Goal: Task Accomplishment & Management: Manage account settings

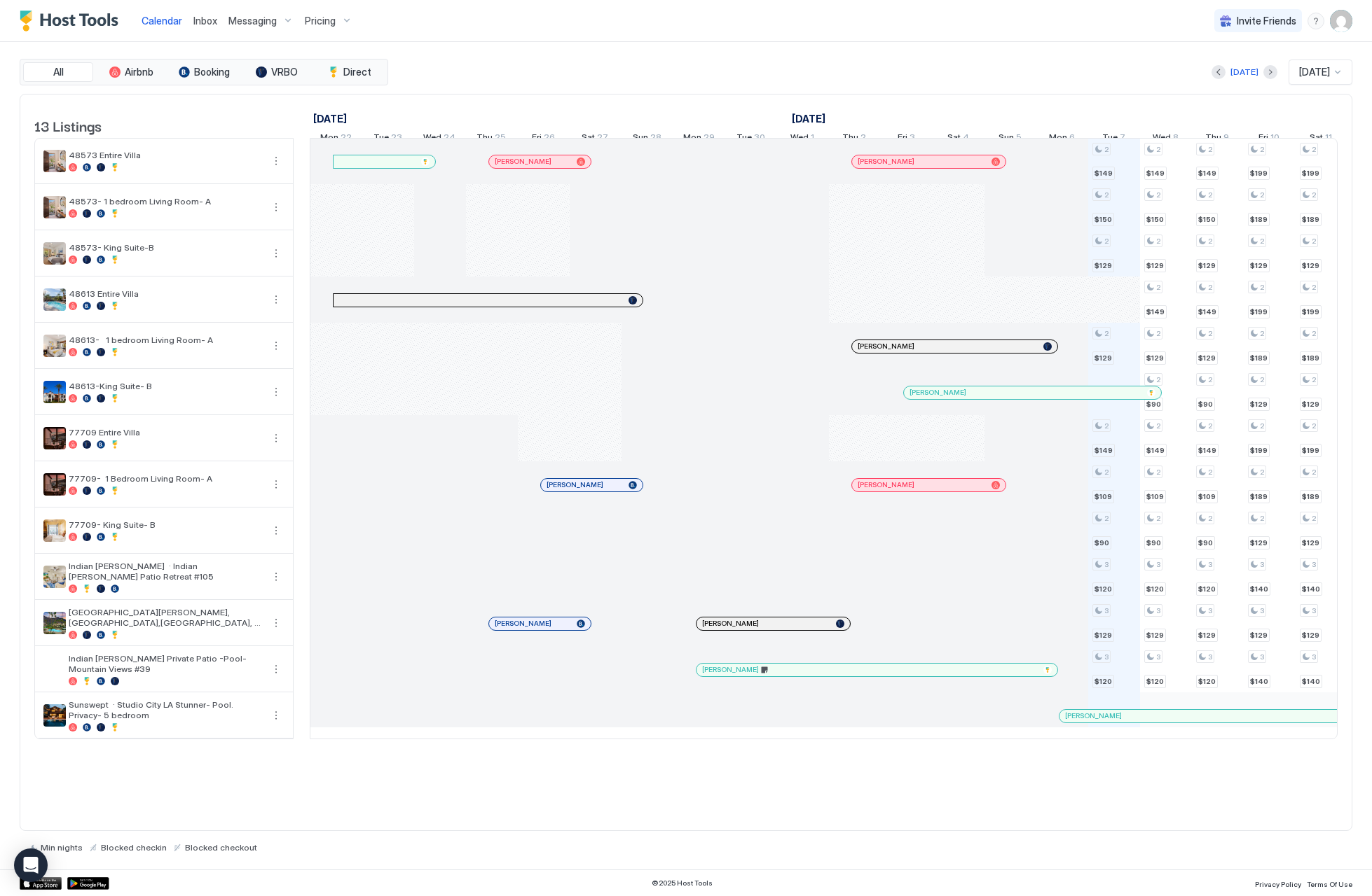
click at [1334, 23] on img "User profile" at bounding box center [1341, 21] width 23 height 22
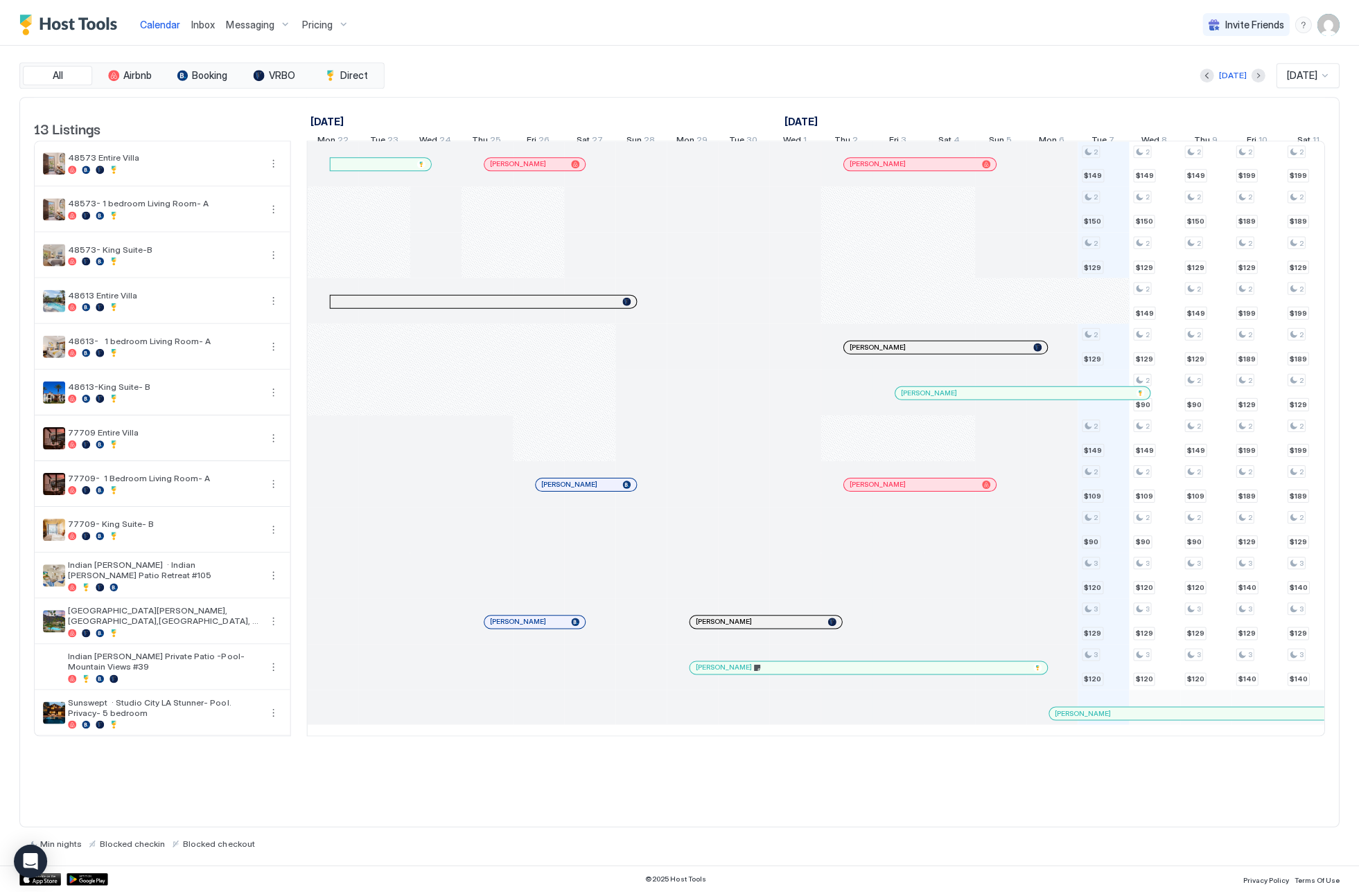
scroll to position [0, 770]
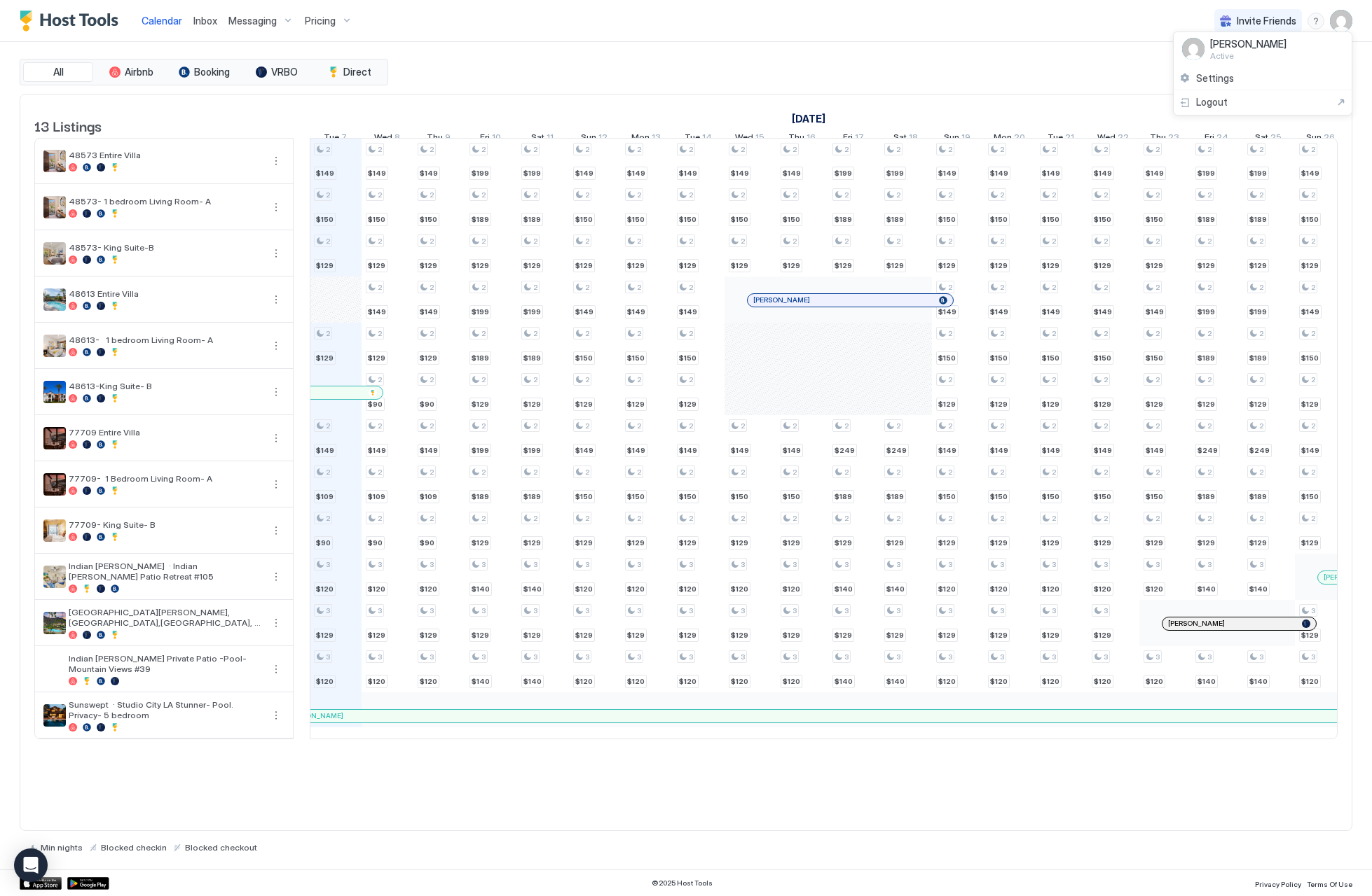
click at [1350, 24] on div at bounding box center [686, 448] width 1372 height 896
click at [1334, 25] on img "User profile" at bounding box center [1341, 21] width 23 height 22
click at [1264, 75] on div "Settings" at bounding box center [1262, 78] width 178 height 24
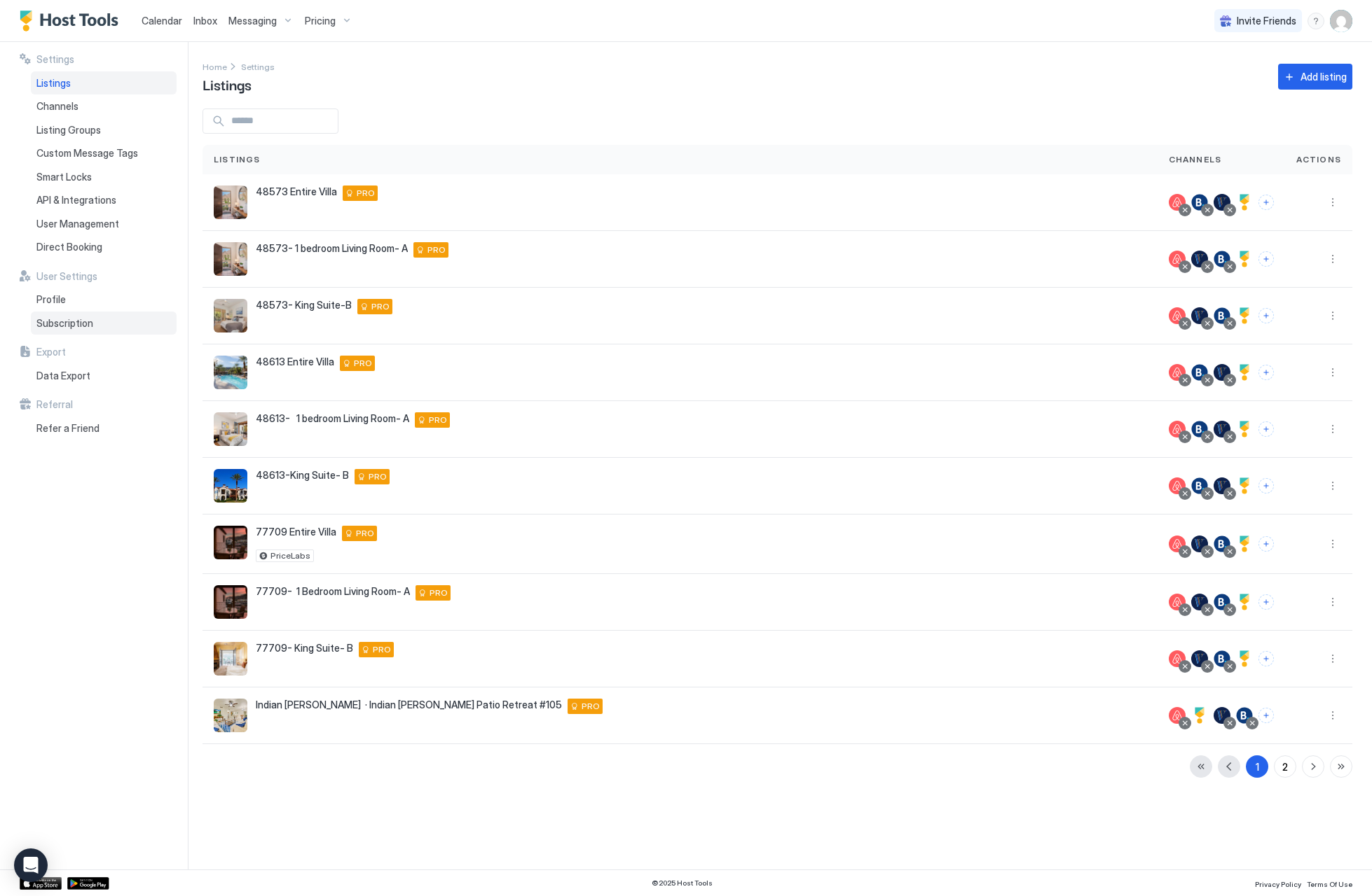
click at [117, 319] on div "Subscription" at bounding box center [104, 324] width 146 height 23
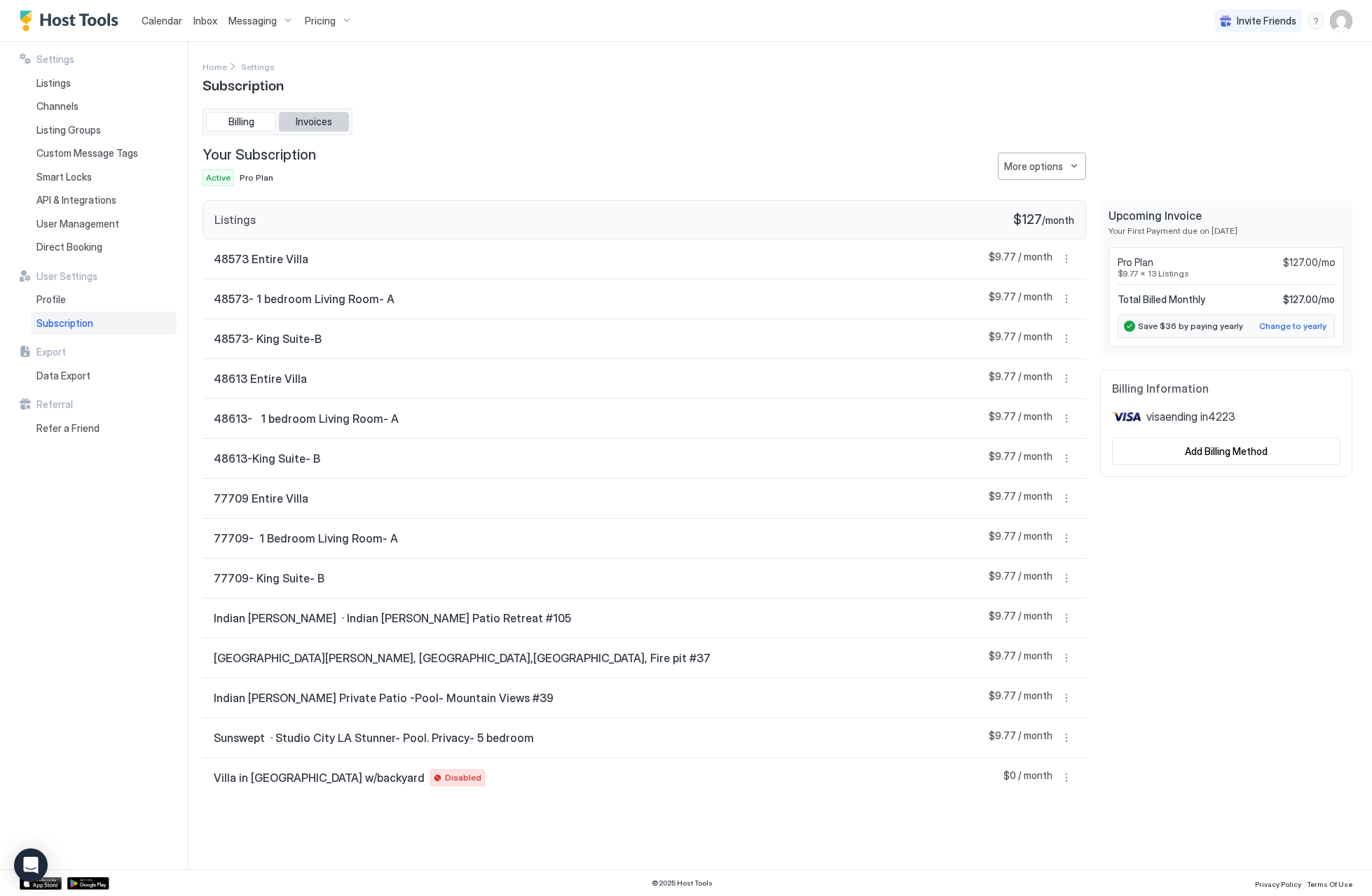
click at [319, 119] on span "Invoices" at bounding box center [313, 121] width 36 height 13
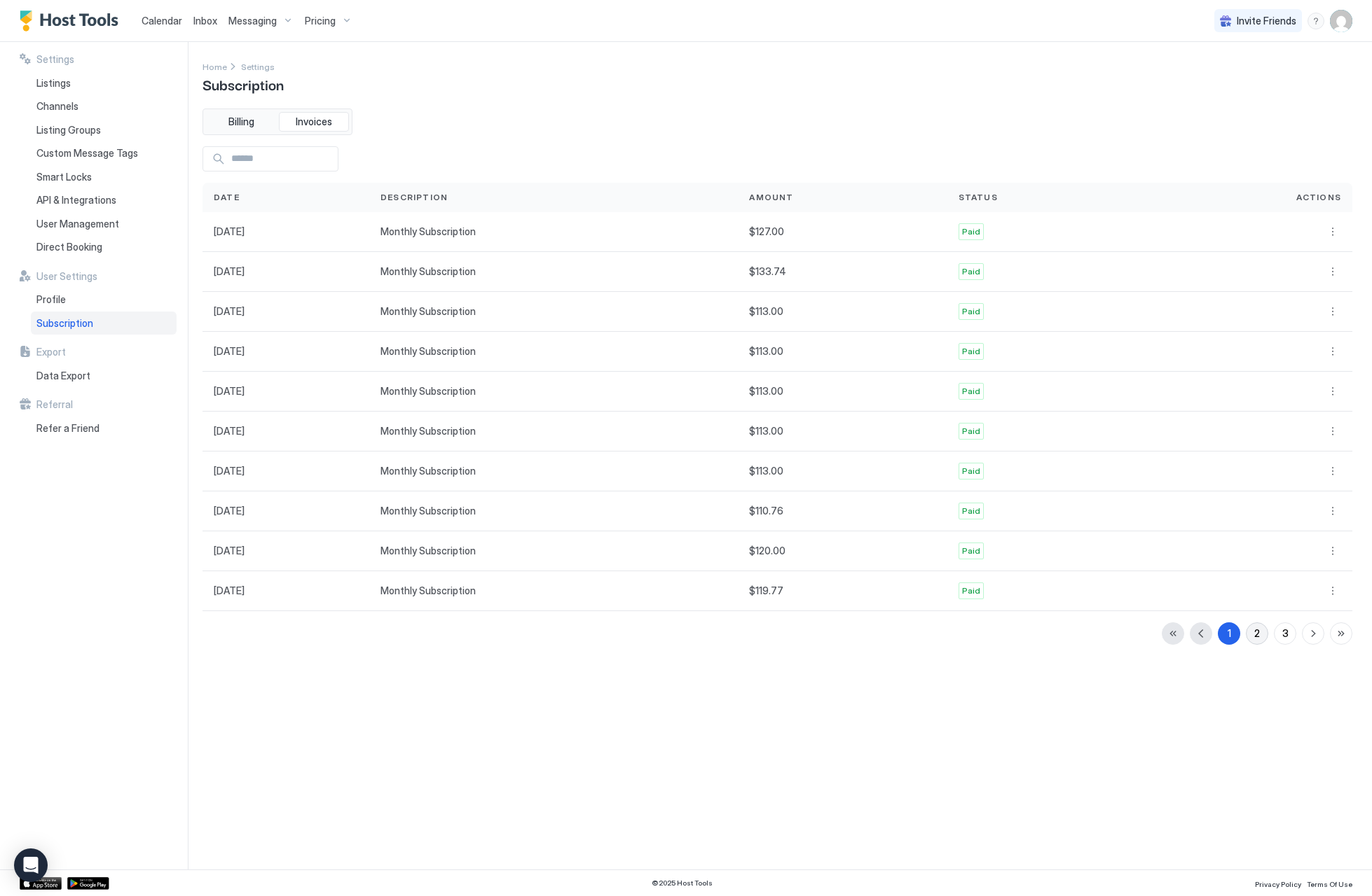
click at [1259, 630] on div "2" at bounding box center [1258, 633] width 6 height 15
click at [1258, 630] on div "2" at bounding box center [1258, 633] width 6 height 15
click at [1281, 630] on button "3" at bounding box center [1285, 633] width 23 height 22
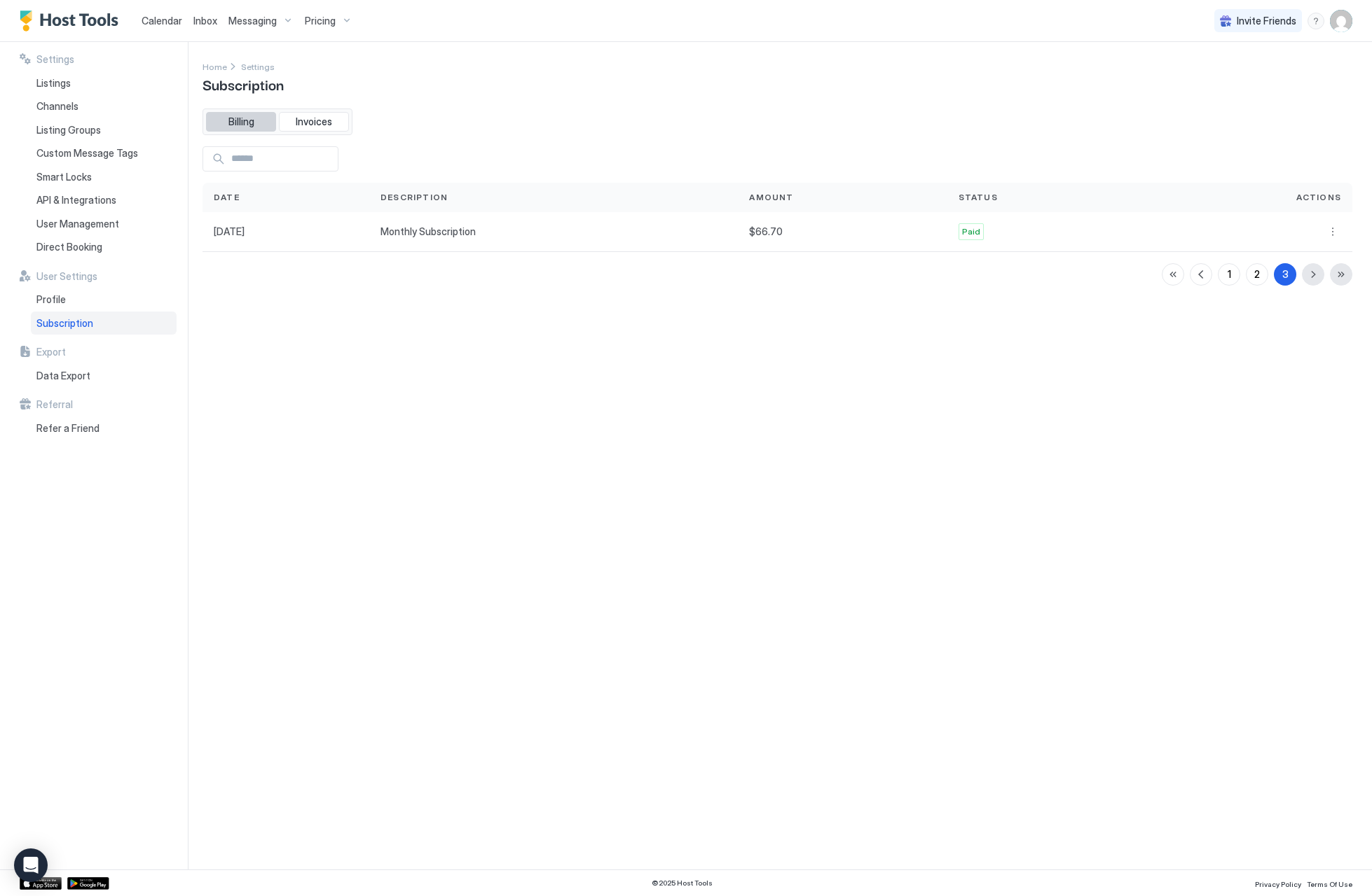
click at [238, 115] on span "Billing" at bounding box center [241, 121] width 25 height 13
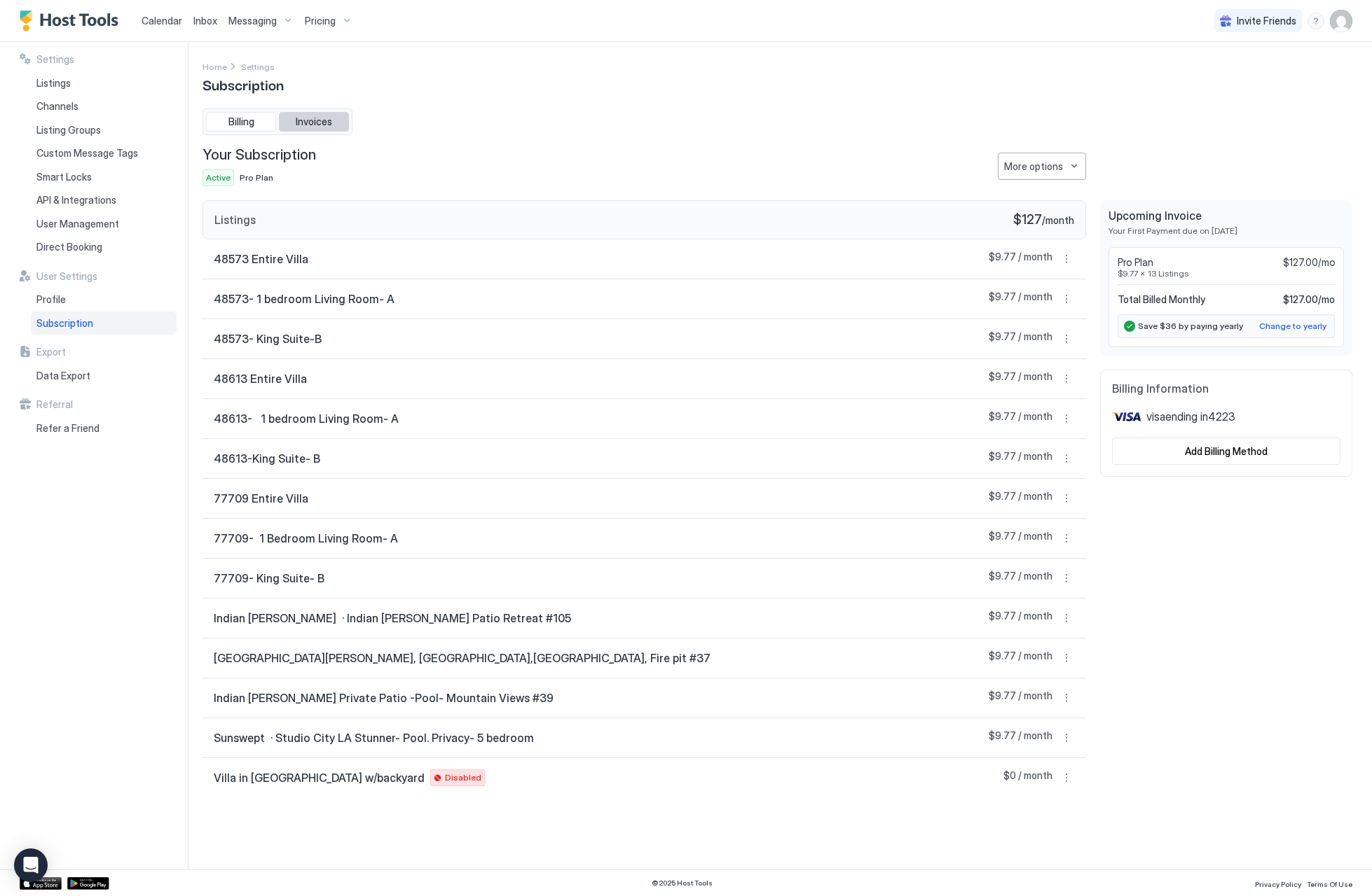
click at [314, 119] on span "Invoices" at bounding box center [313, 121] width 36 height 13
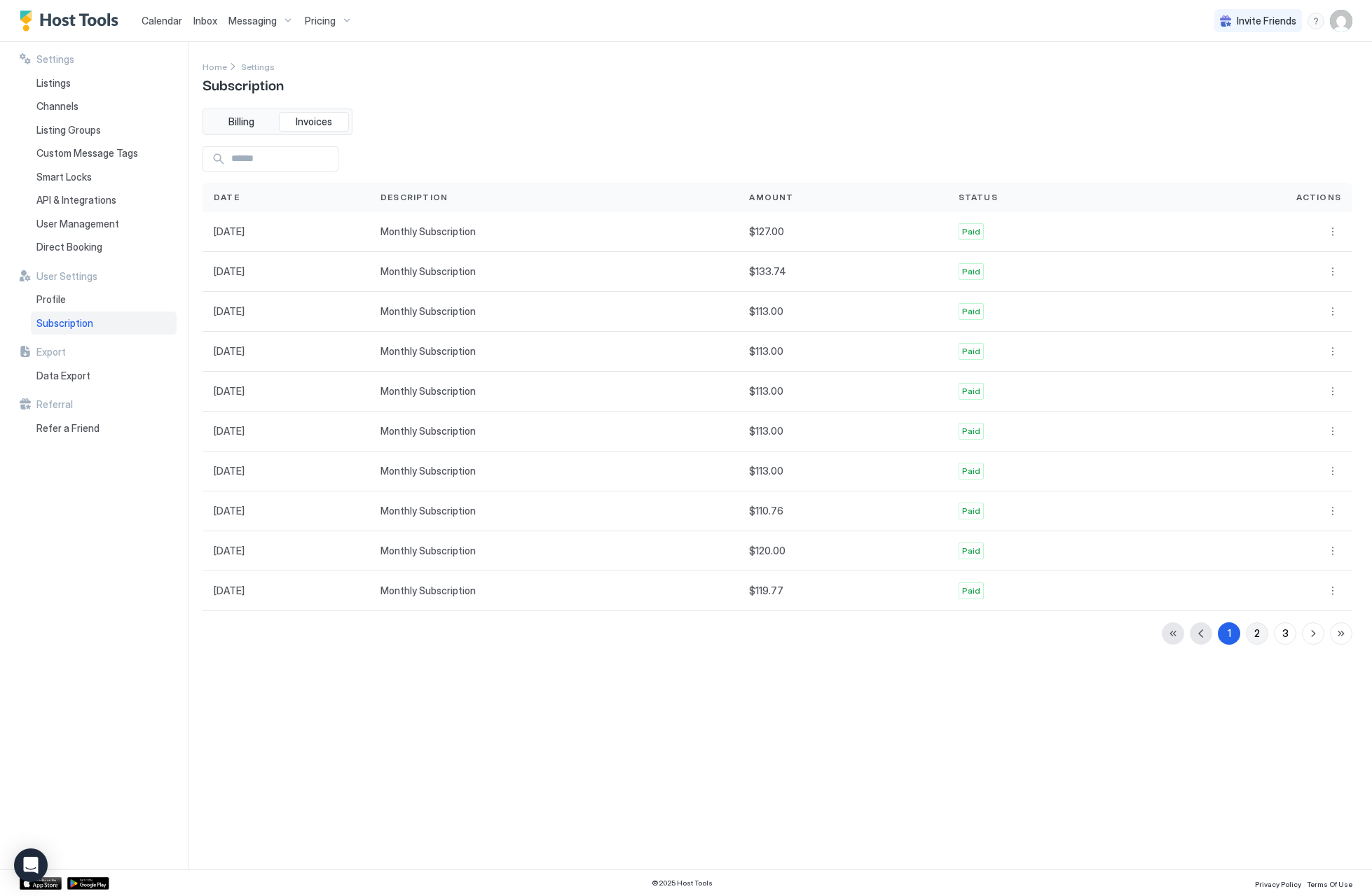
click at [1250, 629] on button "2" at bounding box center [1257, 633] width 23 height 22
click at [1277, 637] on button "3" at bounding box center [1285, 633] width 23 height 22
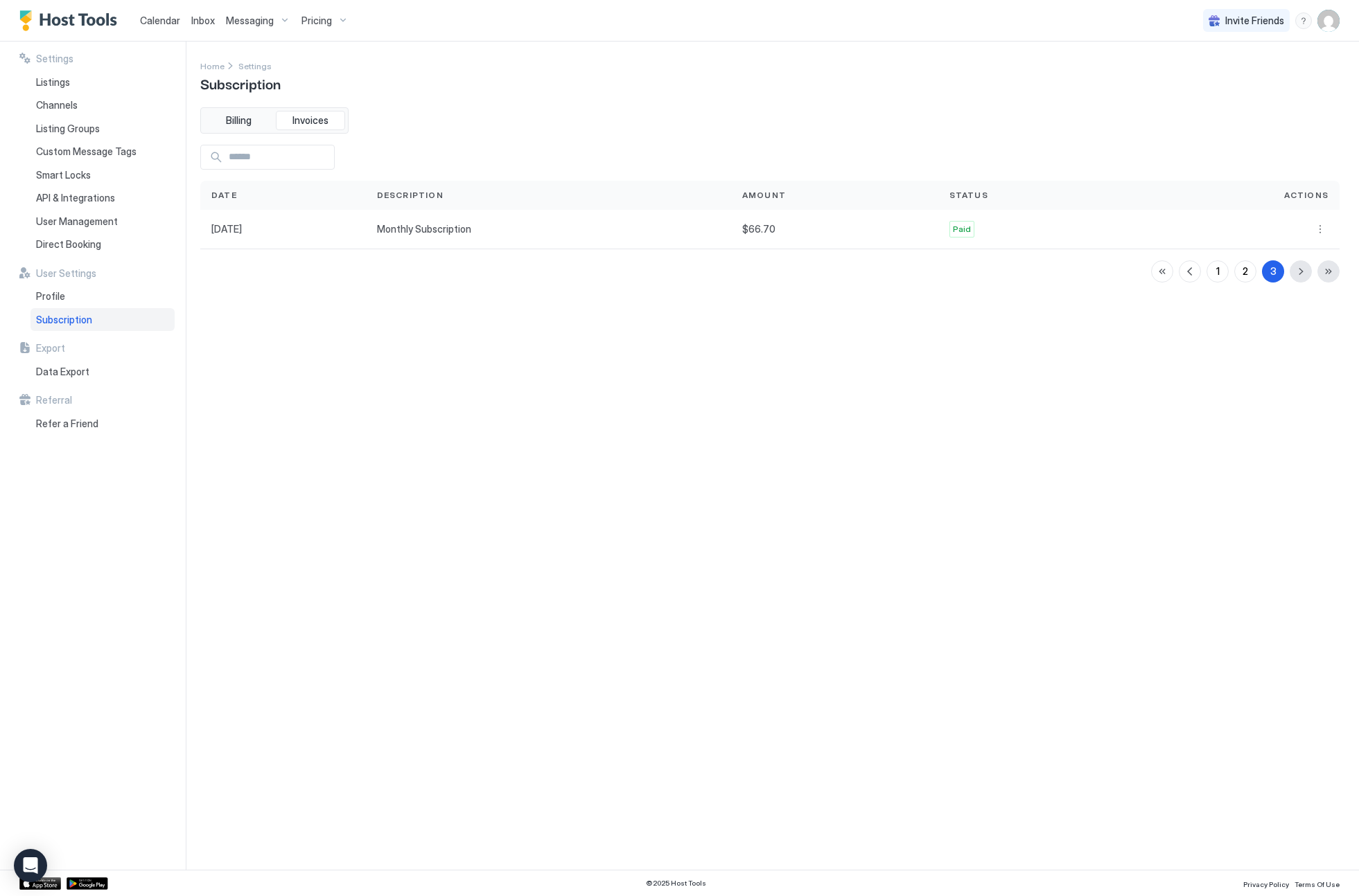
click at [1337, 25] on img "User profile" at bounding box center [1328, 20] width 22 height 22
click at [1309, 76] on div "Settings" at bounding box center [1251, 77] width 176 height 24
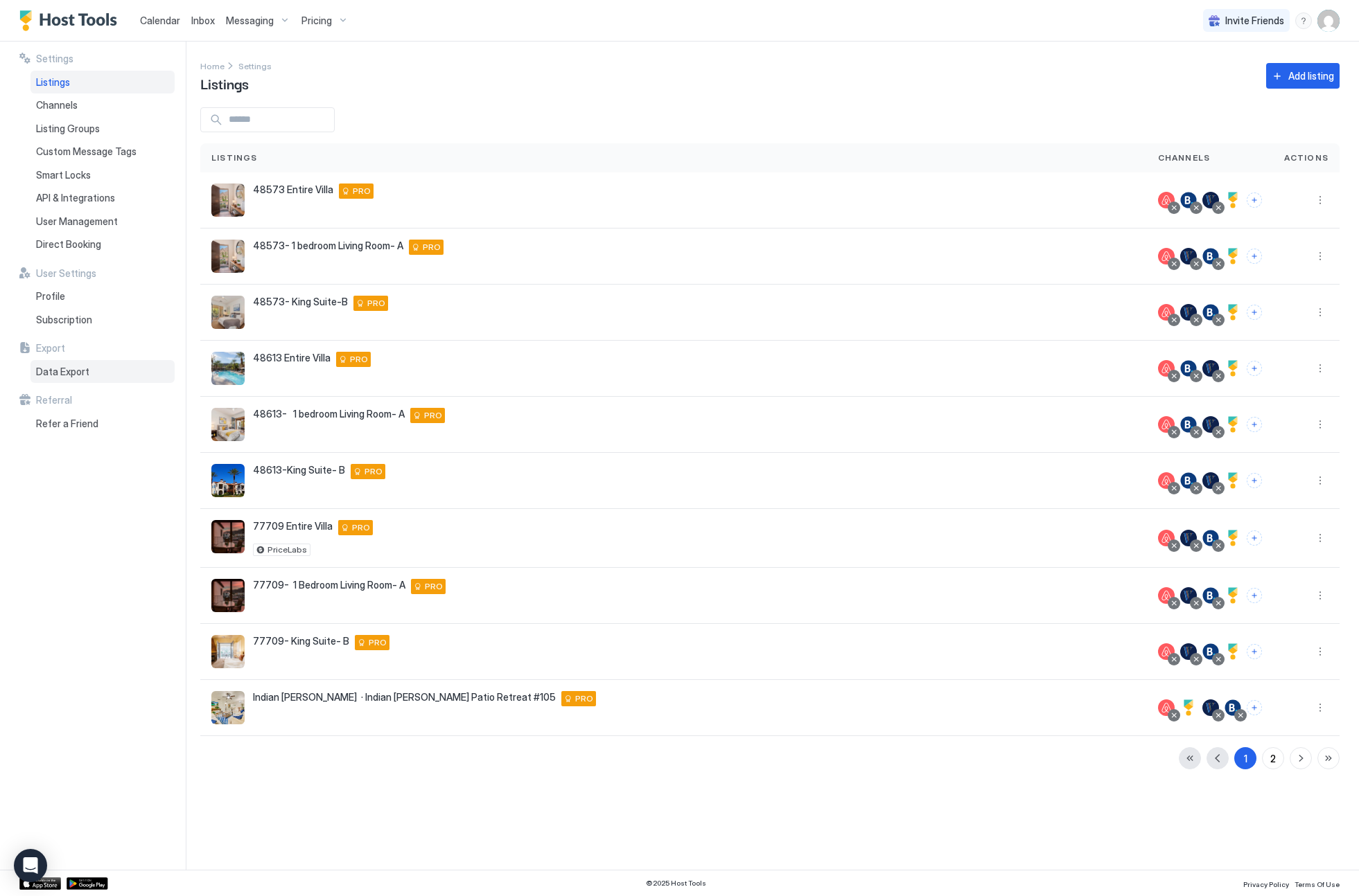
click at [52, 373] on div "Data Export" at bounding box center [103, 372] width 144 height 23
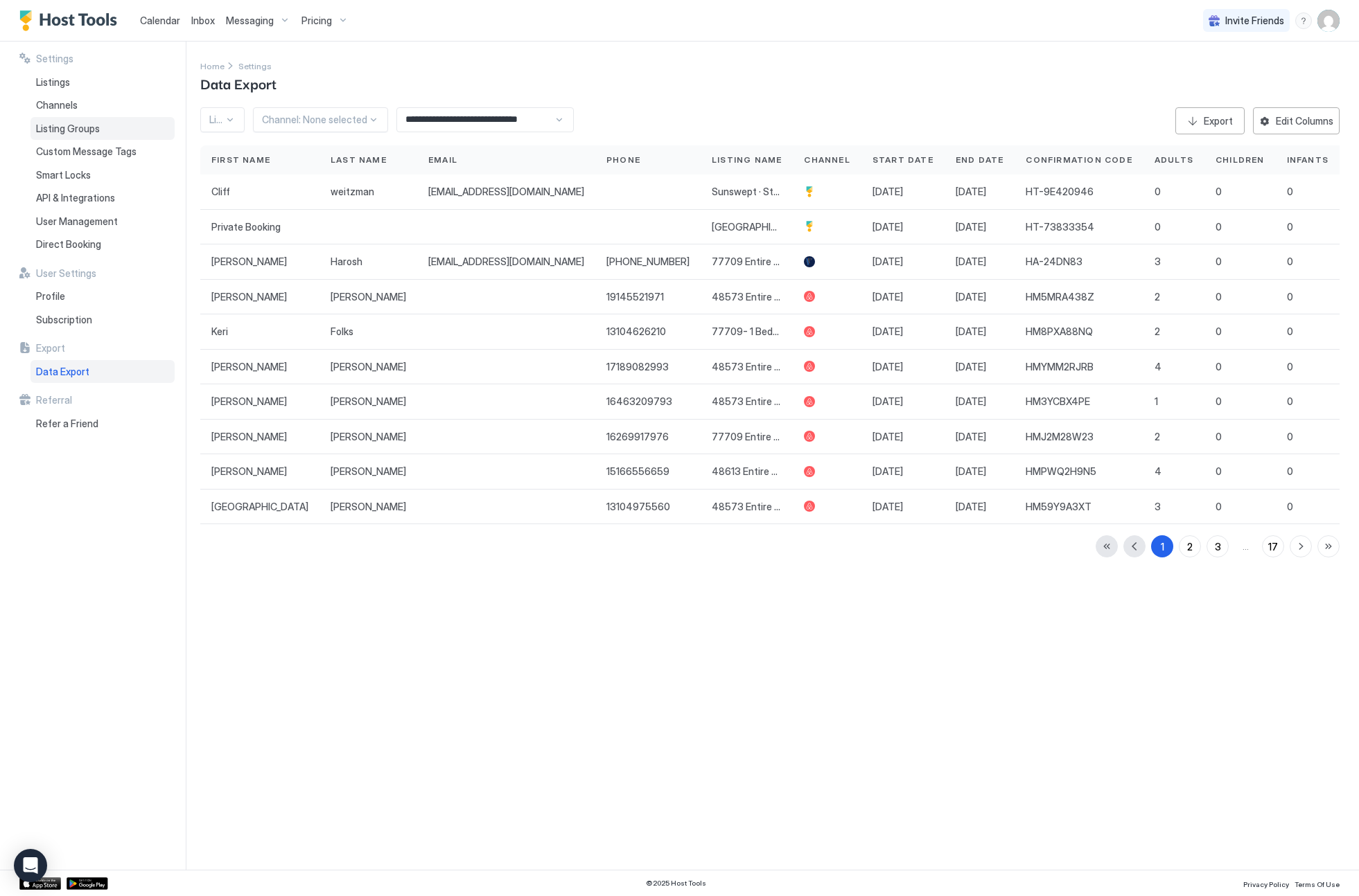
click at [148, 121] on div "Listing Groups" at bounding box center [103, 129] width 144 height 23
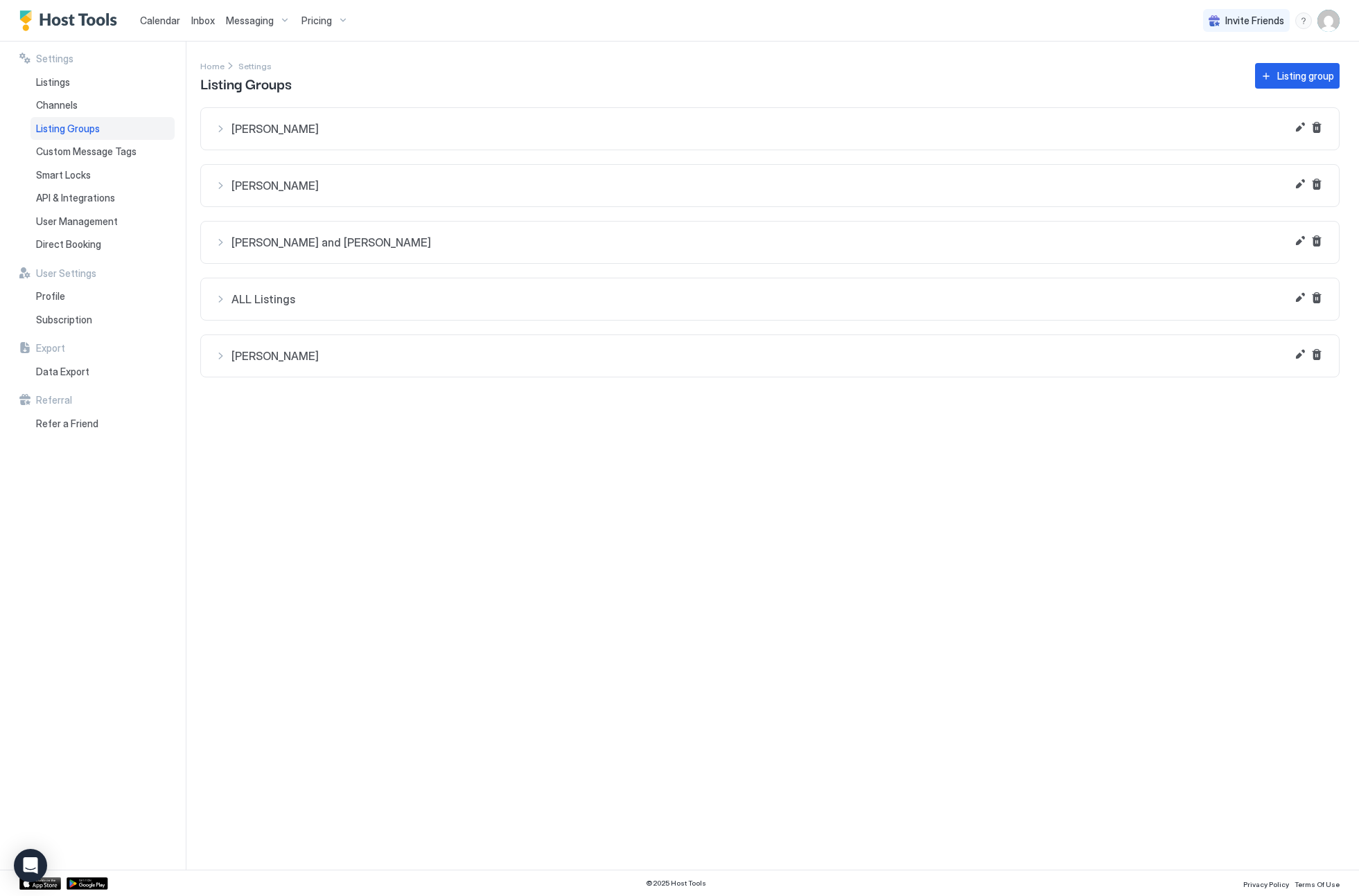
click at [250, 121] on button "[PERSON_NAME]" at bounding box center [770, 129] width 1138 height 42
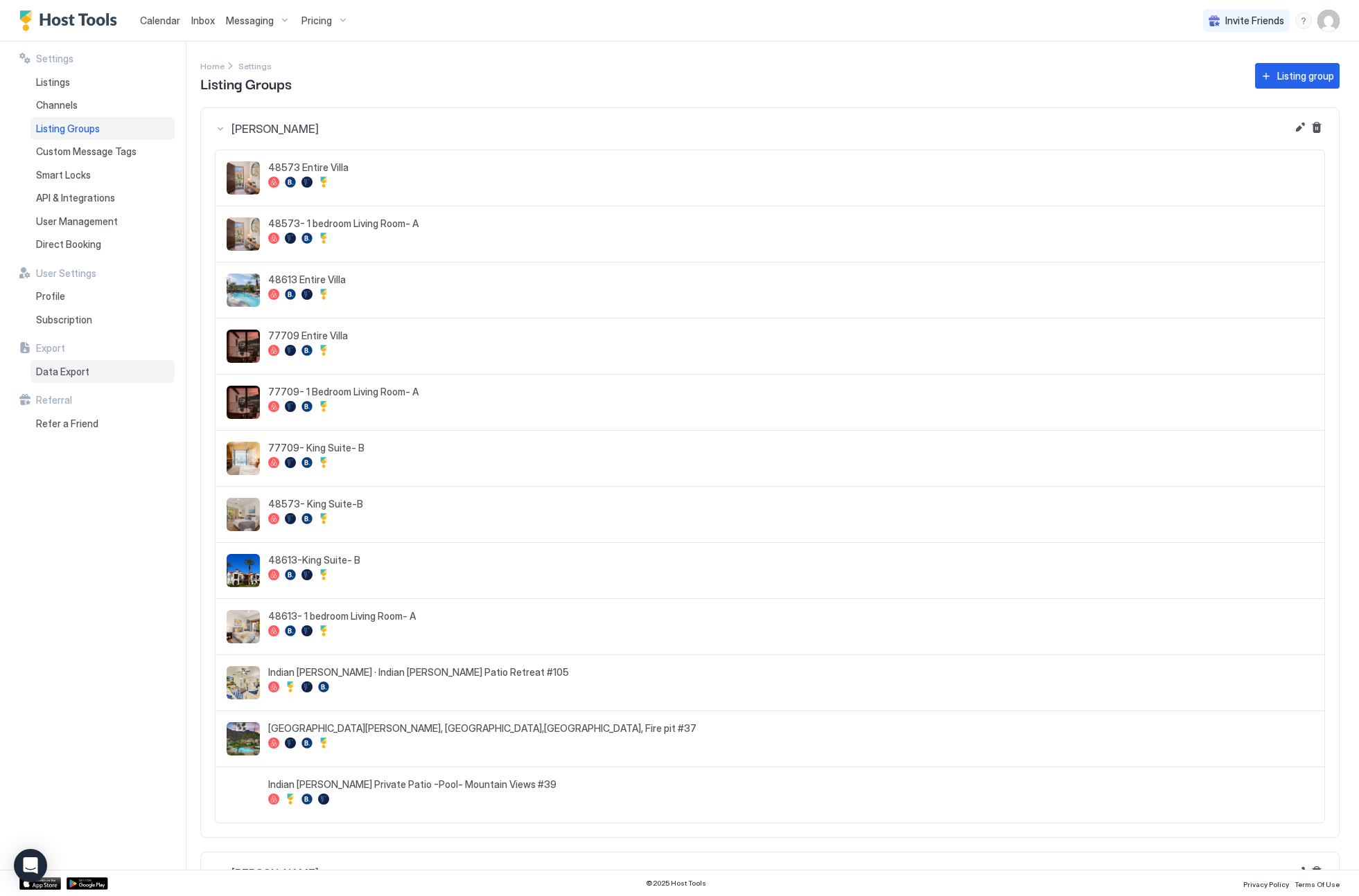
click at [99, 370] on div "Data Export" at bounding box center [103, 372] width 144 height 23
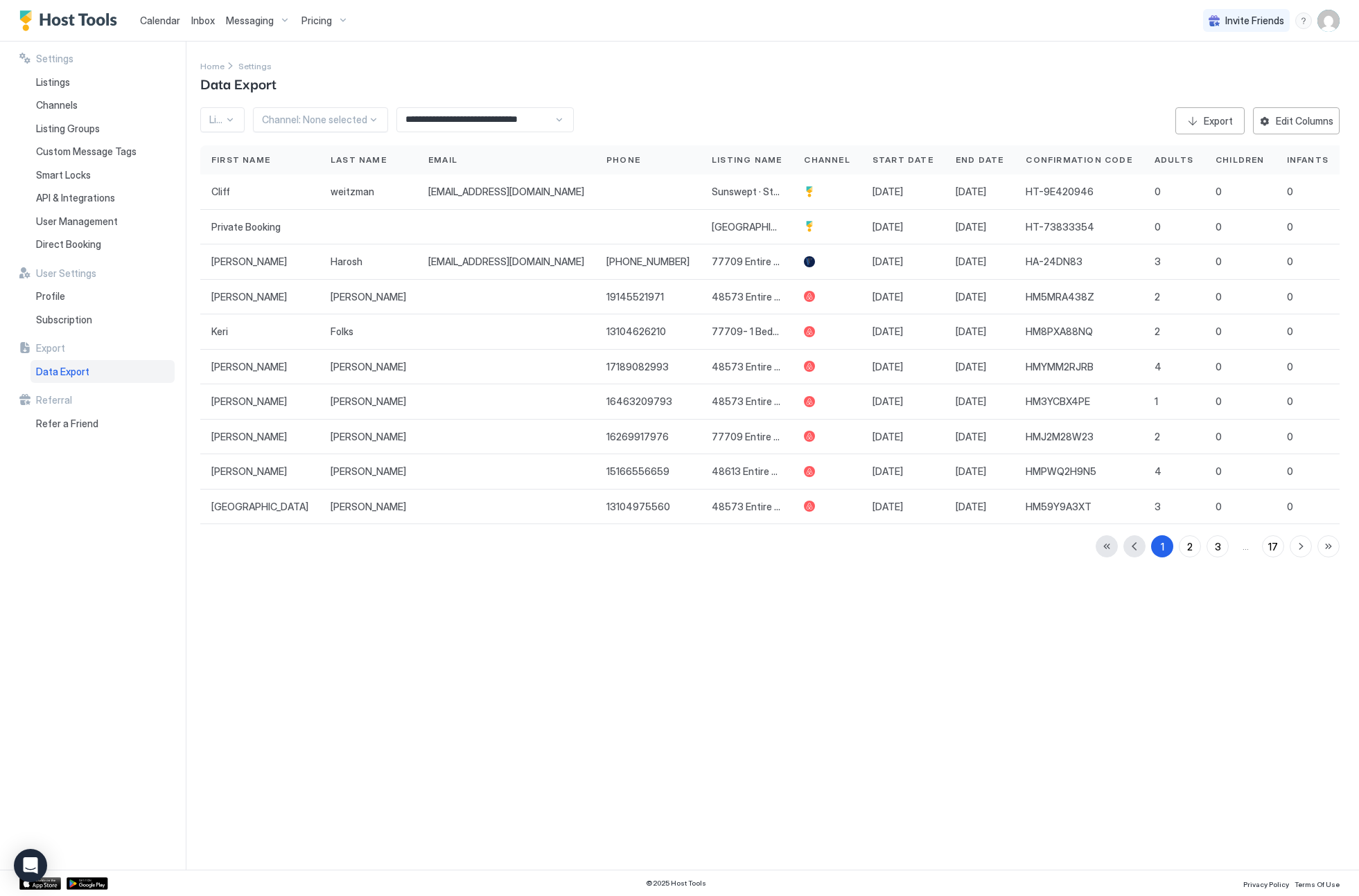
click at [496, 121] on input "**********" at bounding box center [475, 120] width 157 height 23
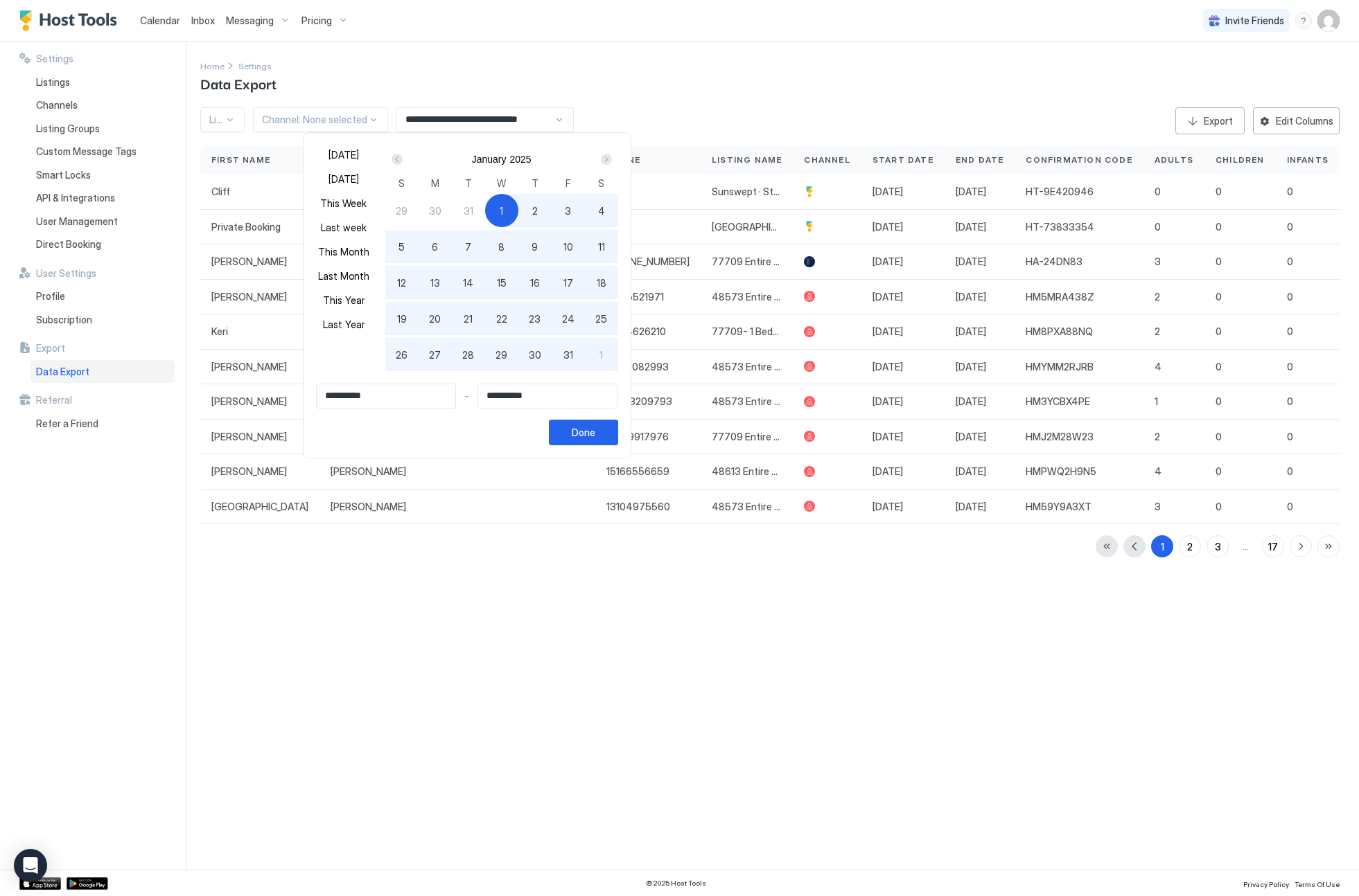
click at [554, 120] on div at bounding box center [680, 448] width 1359 height 896
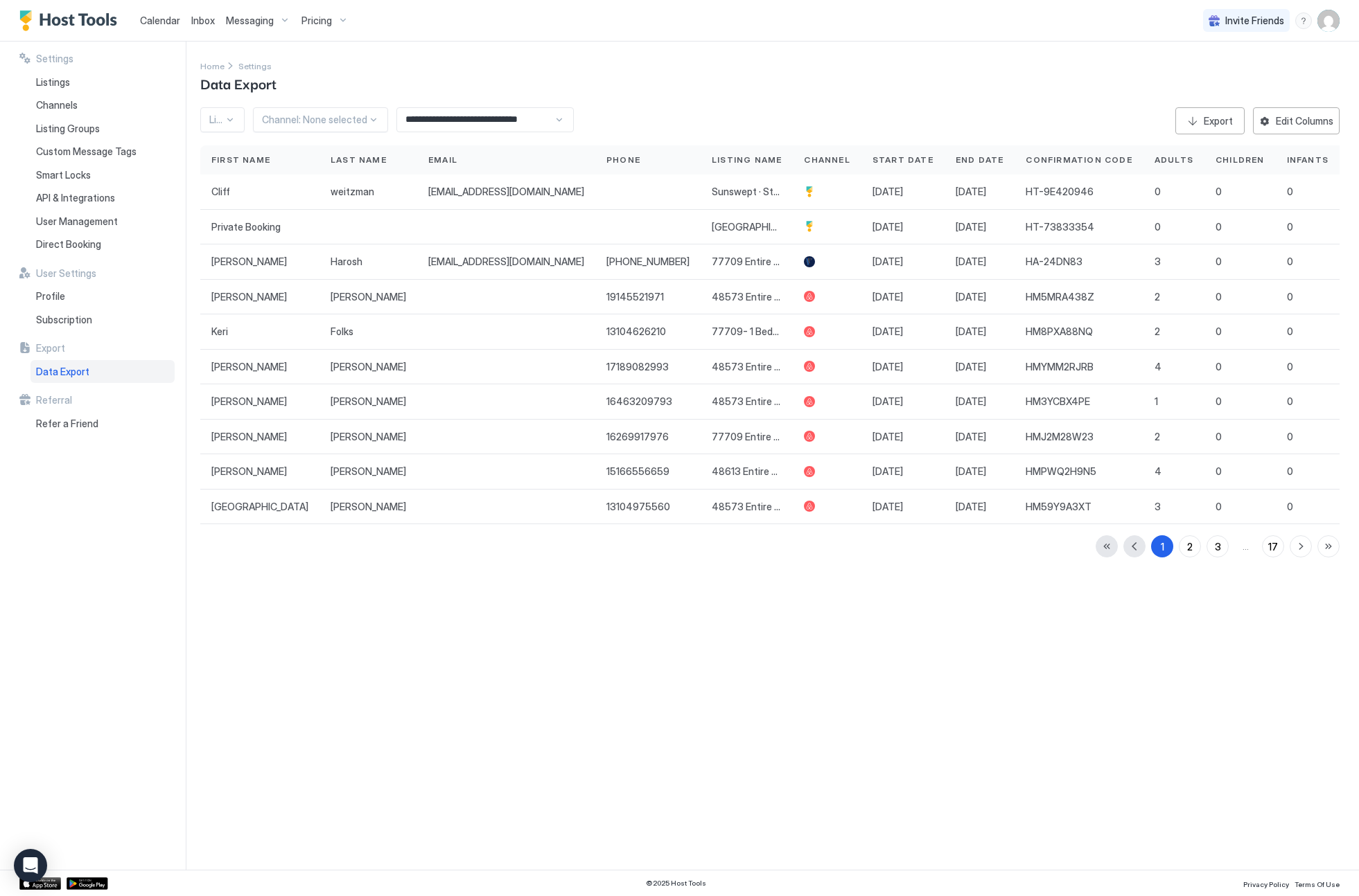
click at [554, 120] on div "**********" at bounding box center [485, 120] width 177 height 25
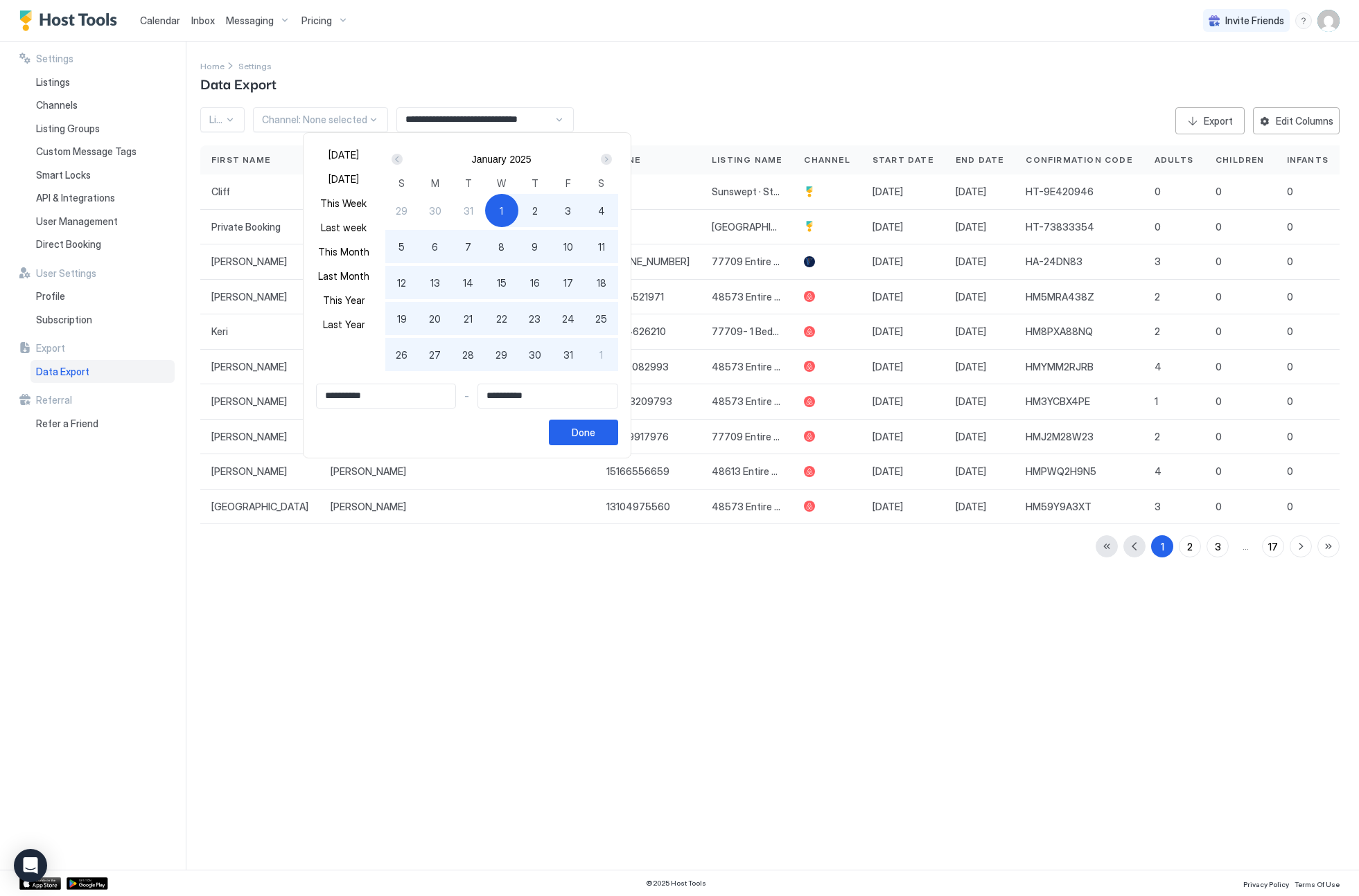
click at [403, 163] on div "Prev" at bounding box center [397, 159] width 11 height 11
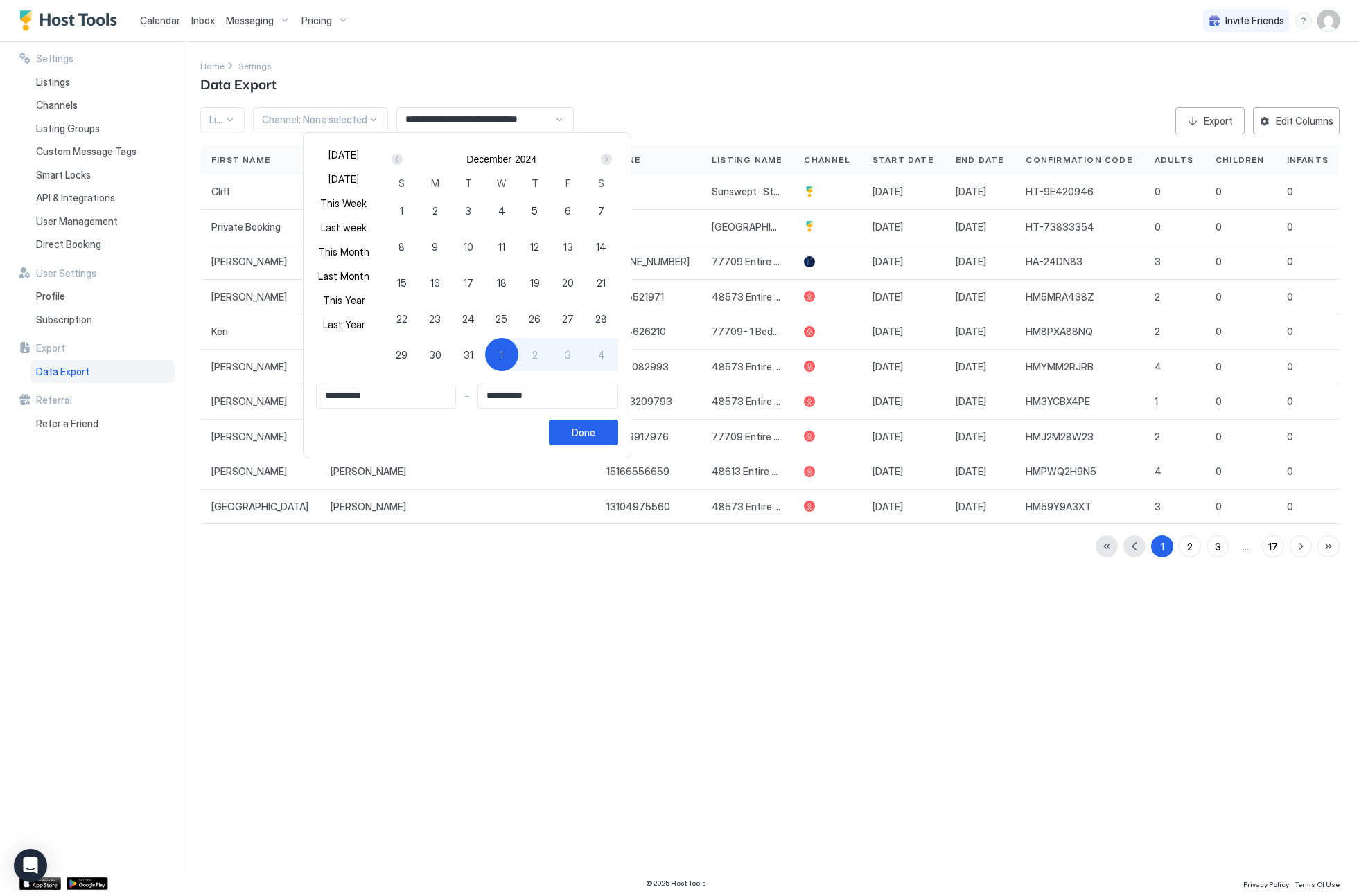
click at [403, 163] on div "Prev" at bounding box center [397, 159] width 11 height 11
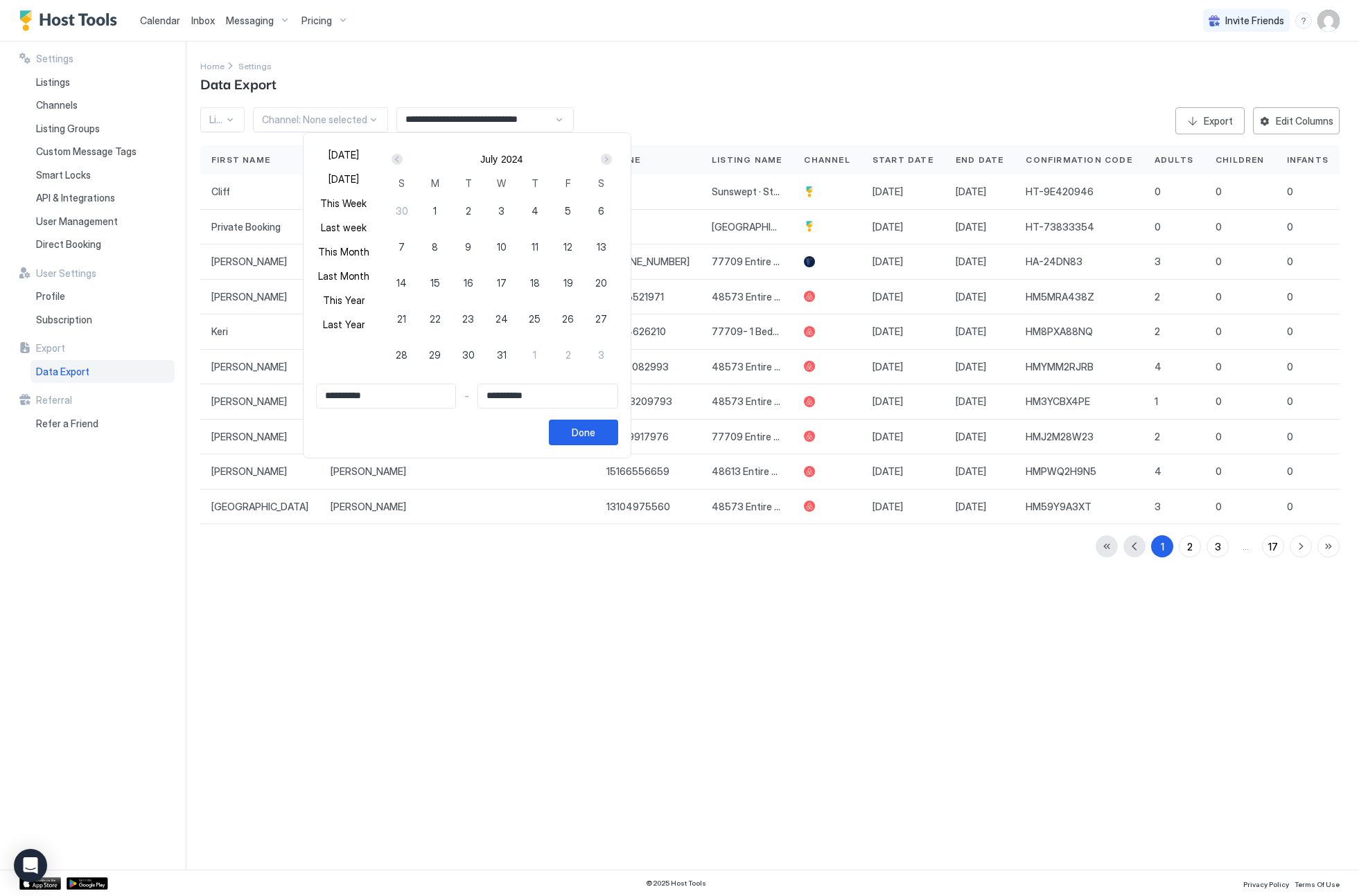
click at [403, 163] on div "Prev" at bounding box center [397, 159] width 11 height 11
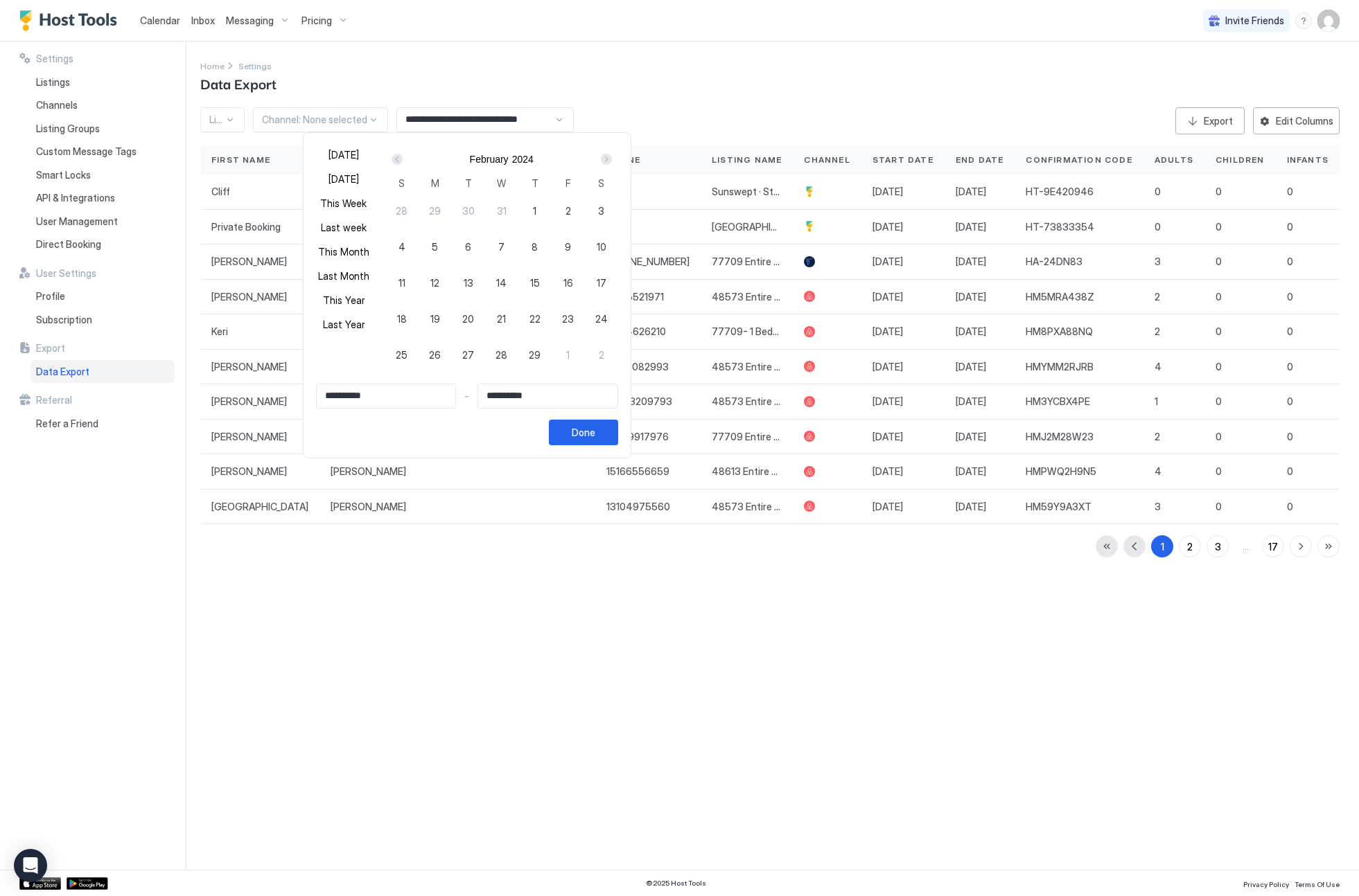
click at [403, 163] on div "Prev" at bounding box center [397, 159] width 11 height 11
click at [406, 163] on div "Prev" at bounding box center [397, 159] width 16 height 16
click at [406, 161] on div "Prev" at bounding box center [397, 159] width 16 height 16
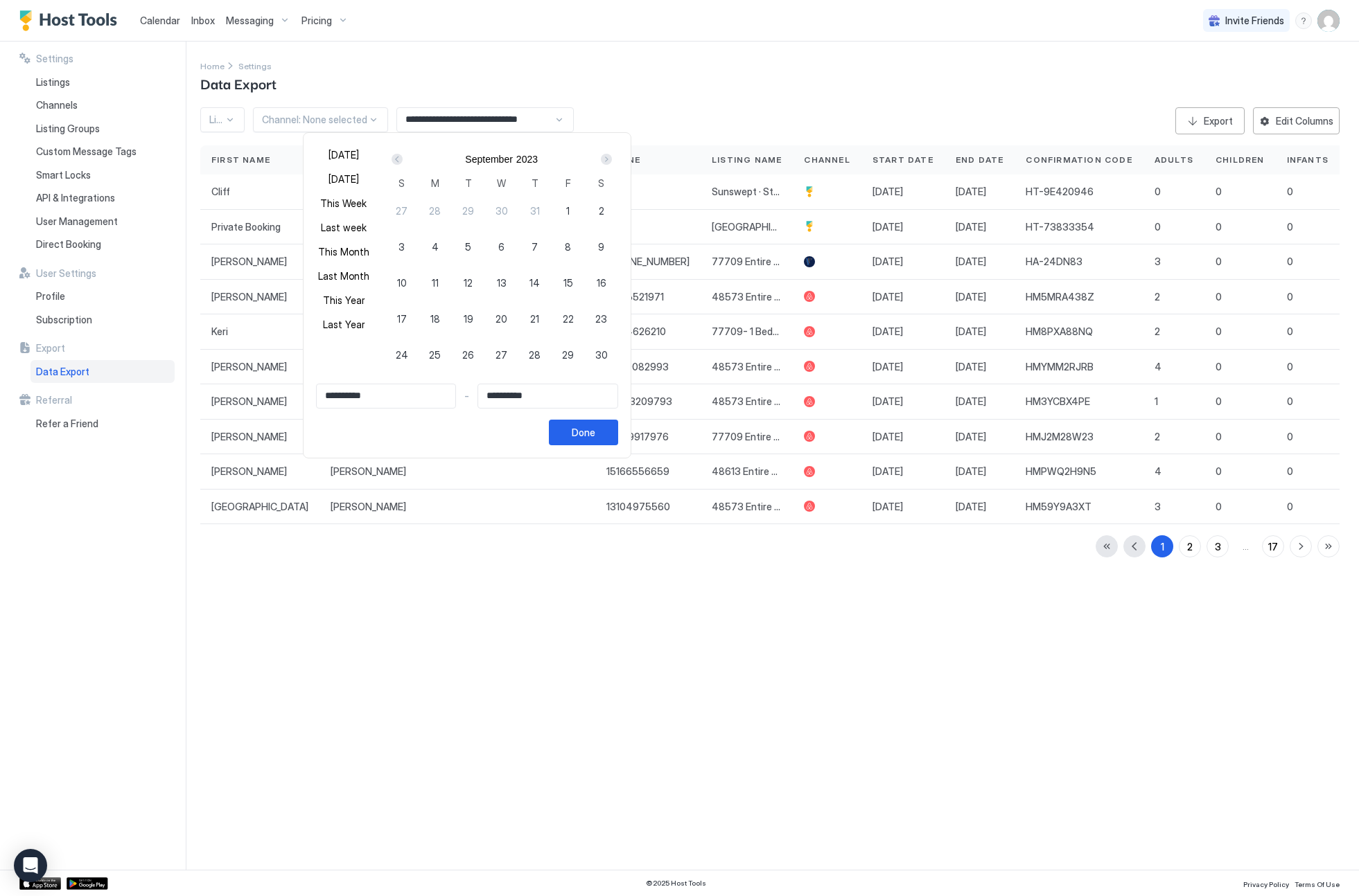
click at [406, 161] on div "Prev" at bounding box center [397, 159] width 16 height 16
click at [612, 158] on div "Next" at bounding box center [606, 159] width 11 height 11
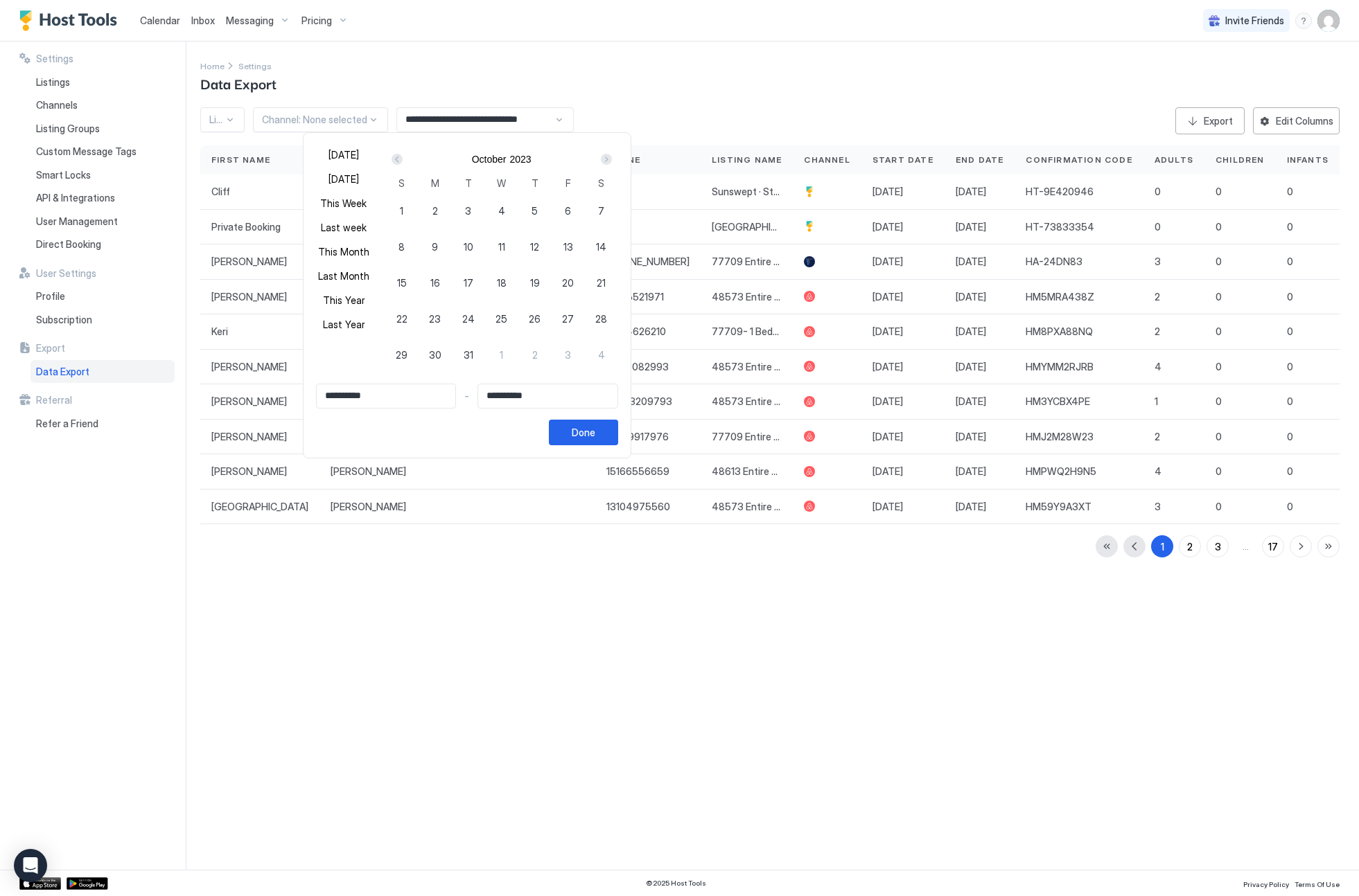
click at [612, 158] on div "Next" at bounding box center [606, 159] width 11 height 11
click at [445, 210] on div "1" at bounding box center [435, 210] width 33 height 33
type input "**********"
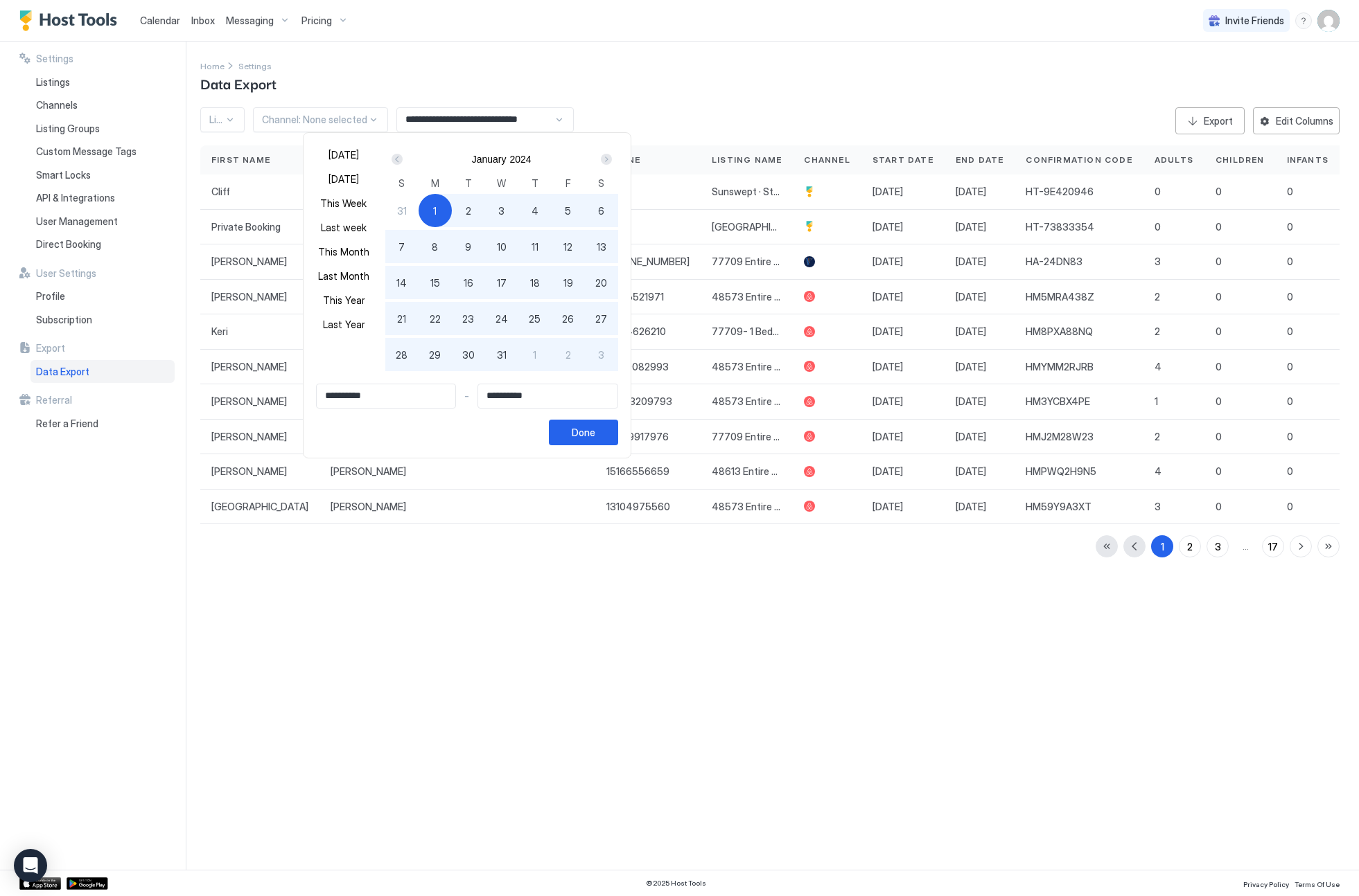
click at [615, 163] on div "Next" at bounding box center [606, 159] width 16 height 16
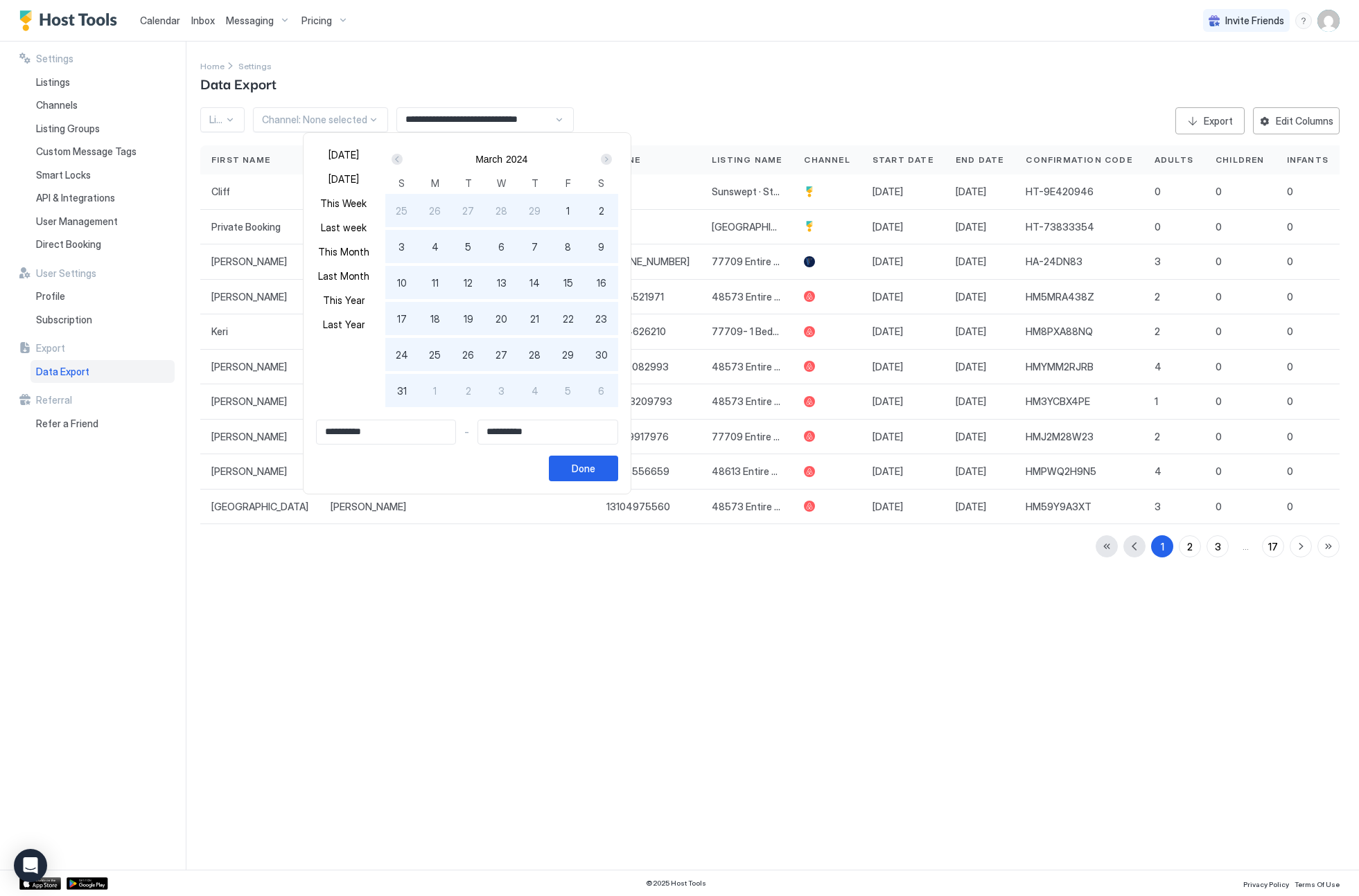
click at [615, 163] on div "Next" at bounding box center [606, 159] width 16 height 16
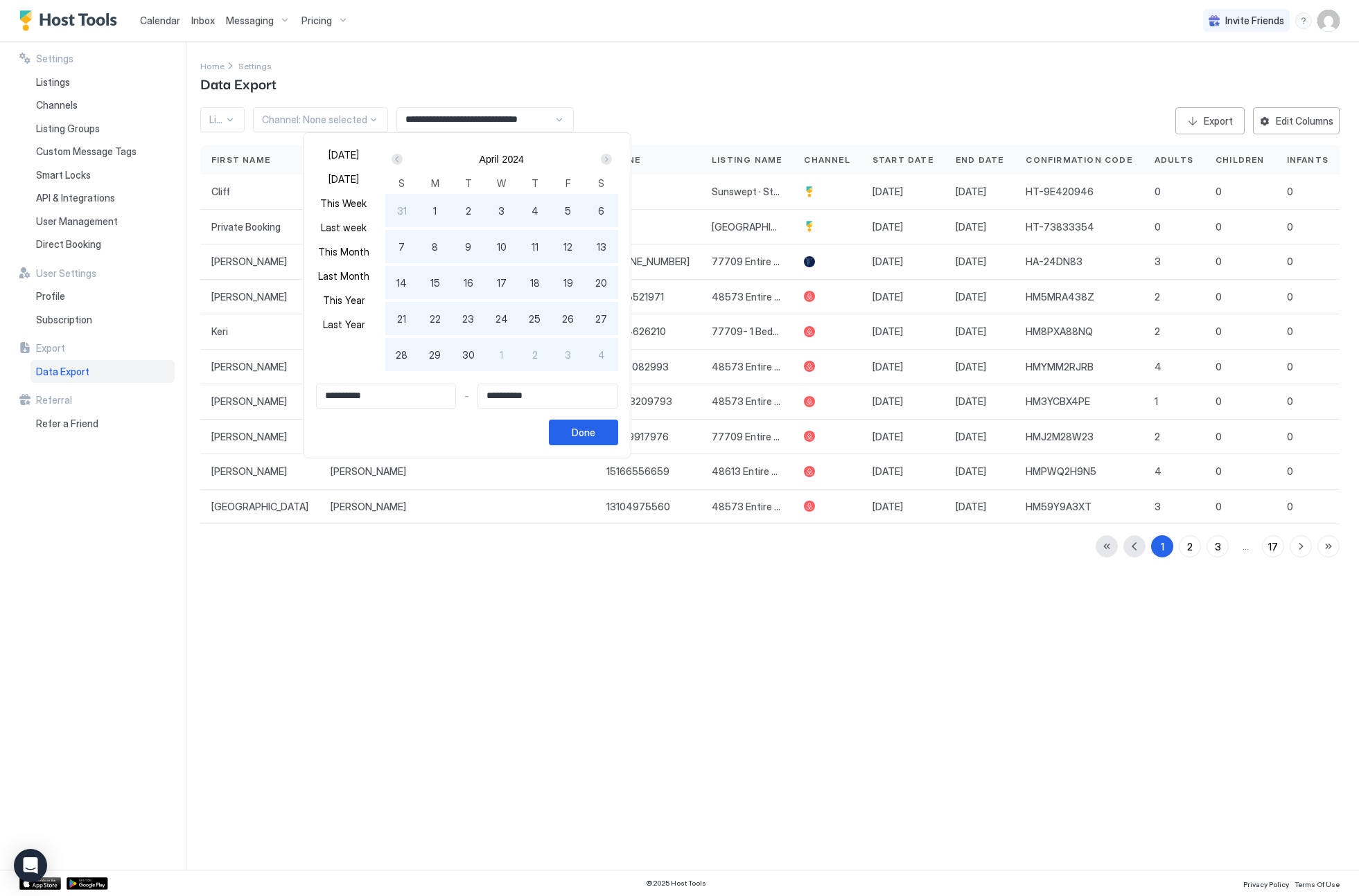
click at [615, 163] on div "Next" at bounding box center [606, 159] width 16 height 16
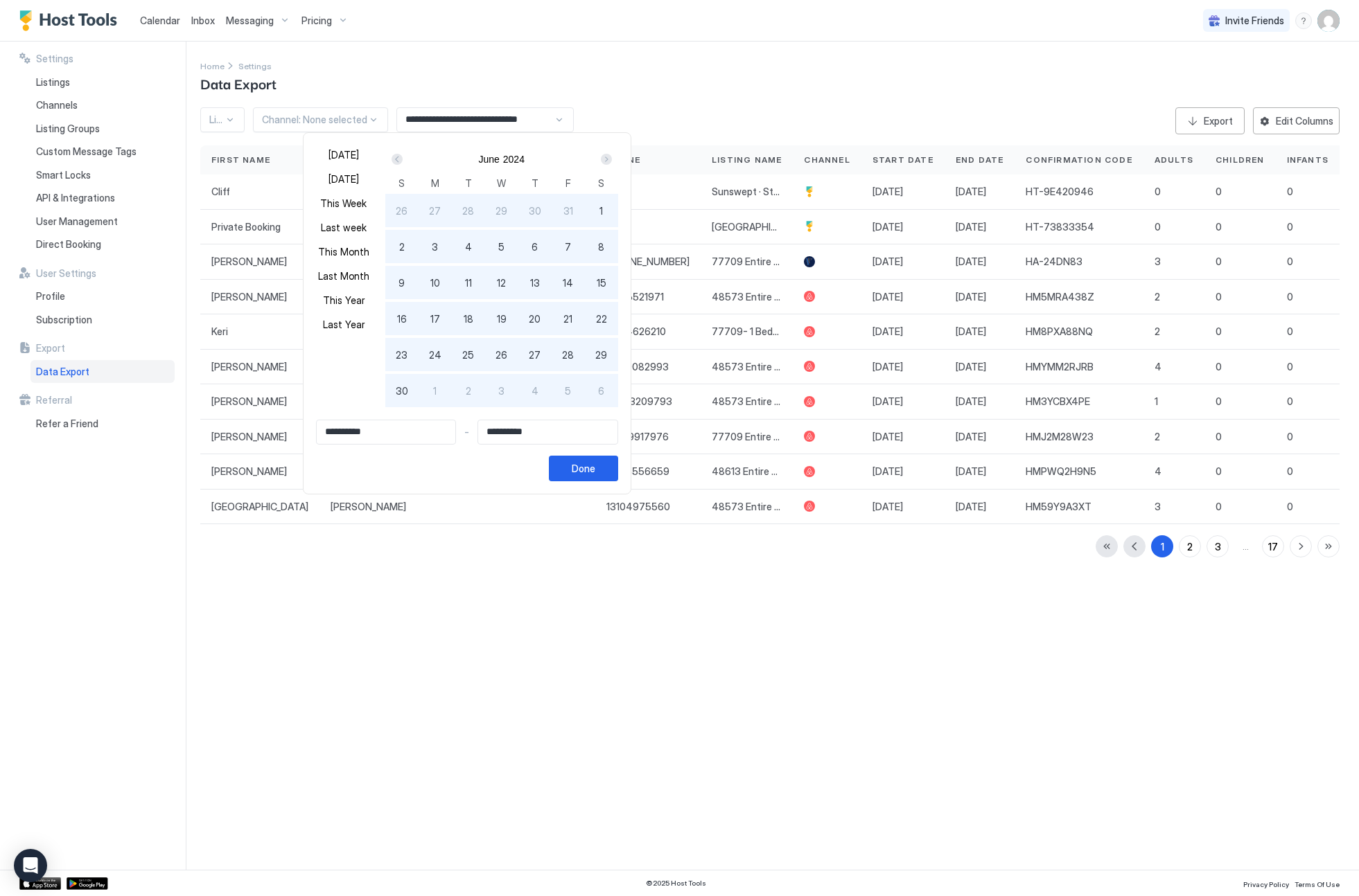
click at [615, 163] on div "Next" at bounding box center [606, 159] width 16 height 16
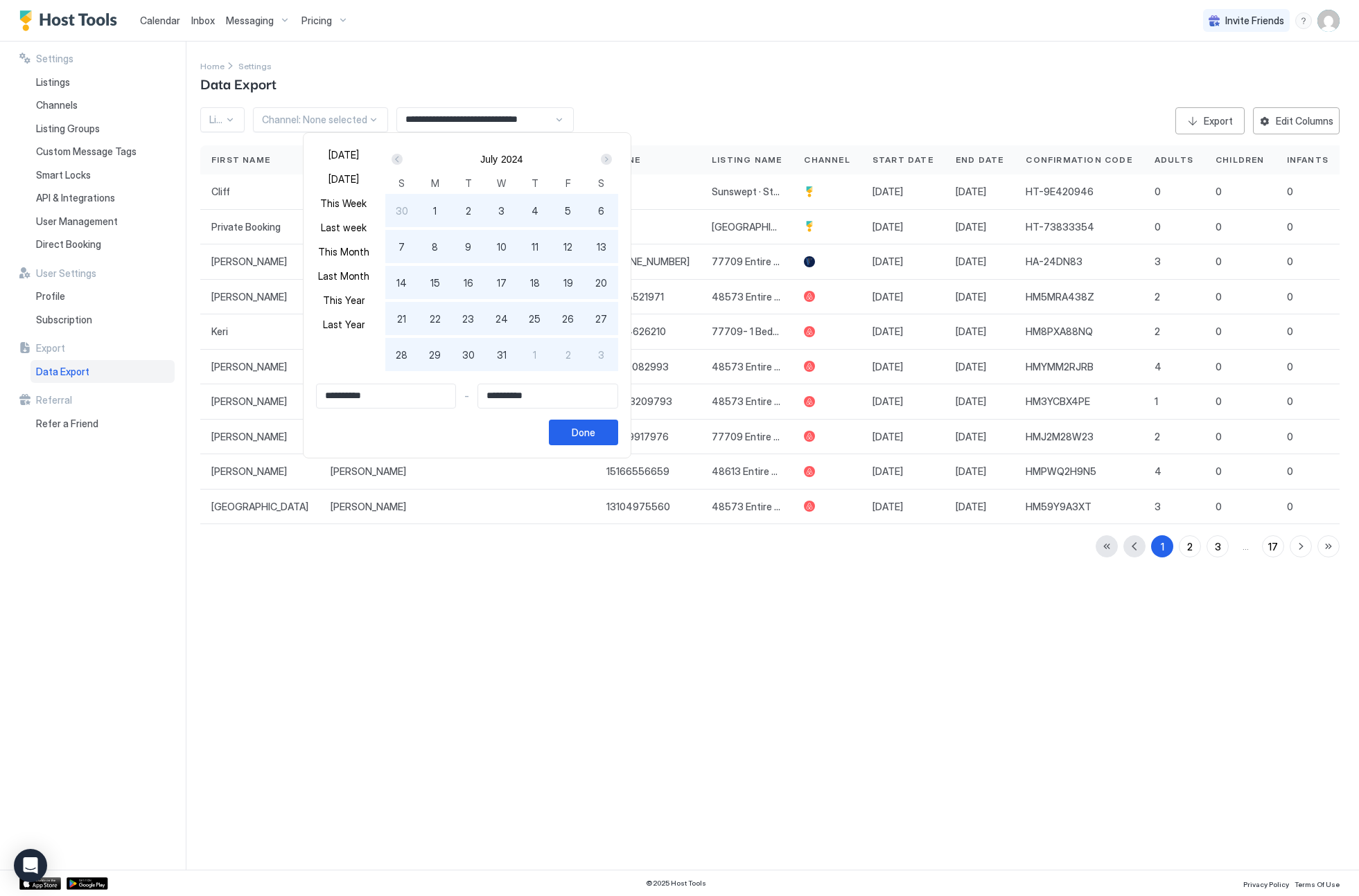
click at [615, 163] on div "Next" at bounding box center [606, 159] width 16 height 16
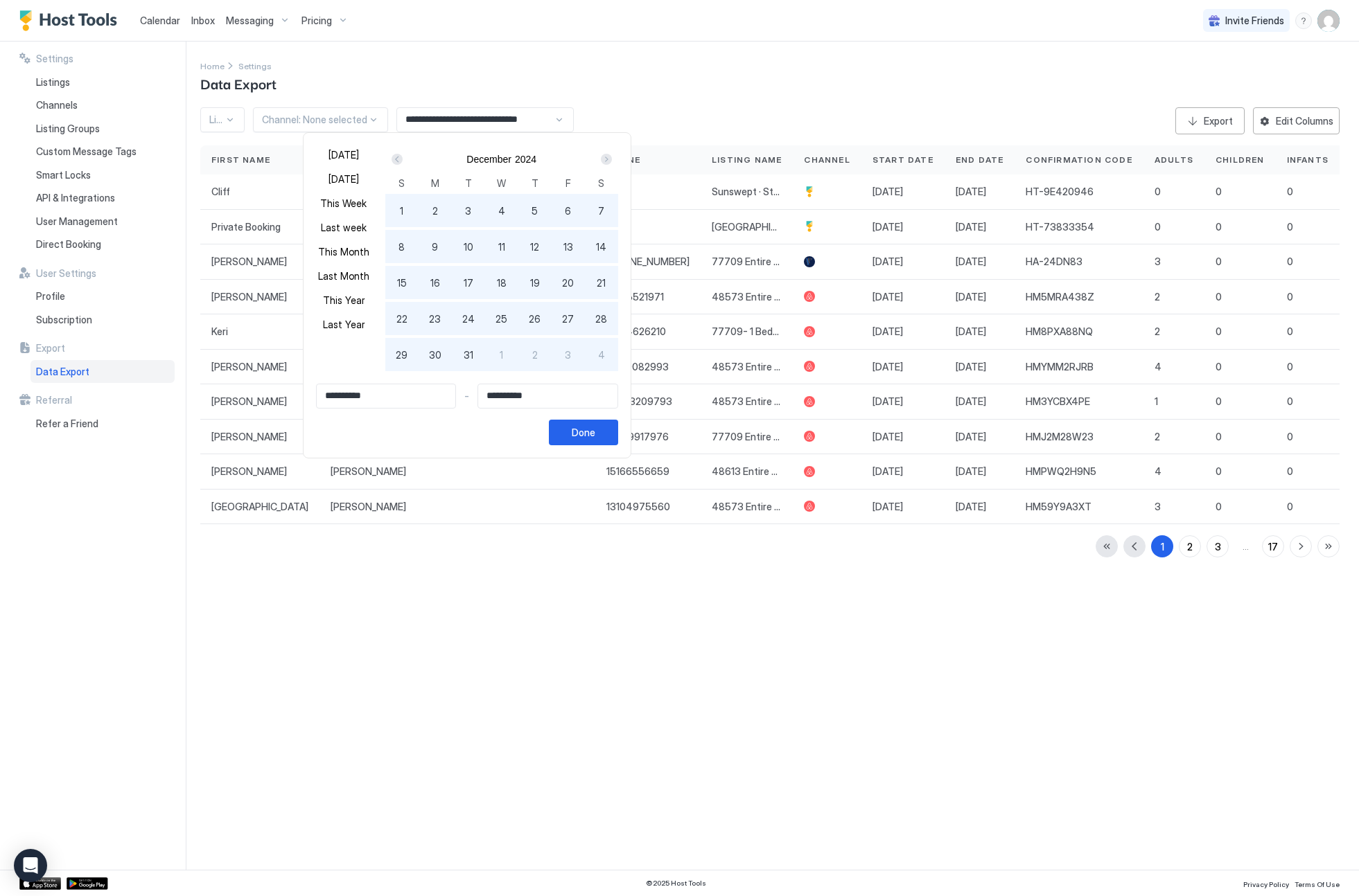
click at [615, 163] on div "Next" at bounding box center [606, 159] width 16 height 16
click at [509, 201] on div "1" at bounding box center [501, 210] width 33 height 33
type input "**********"
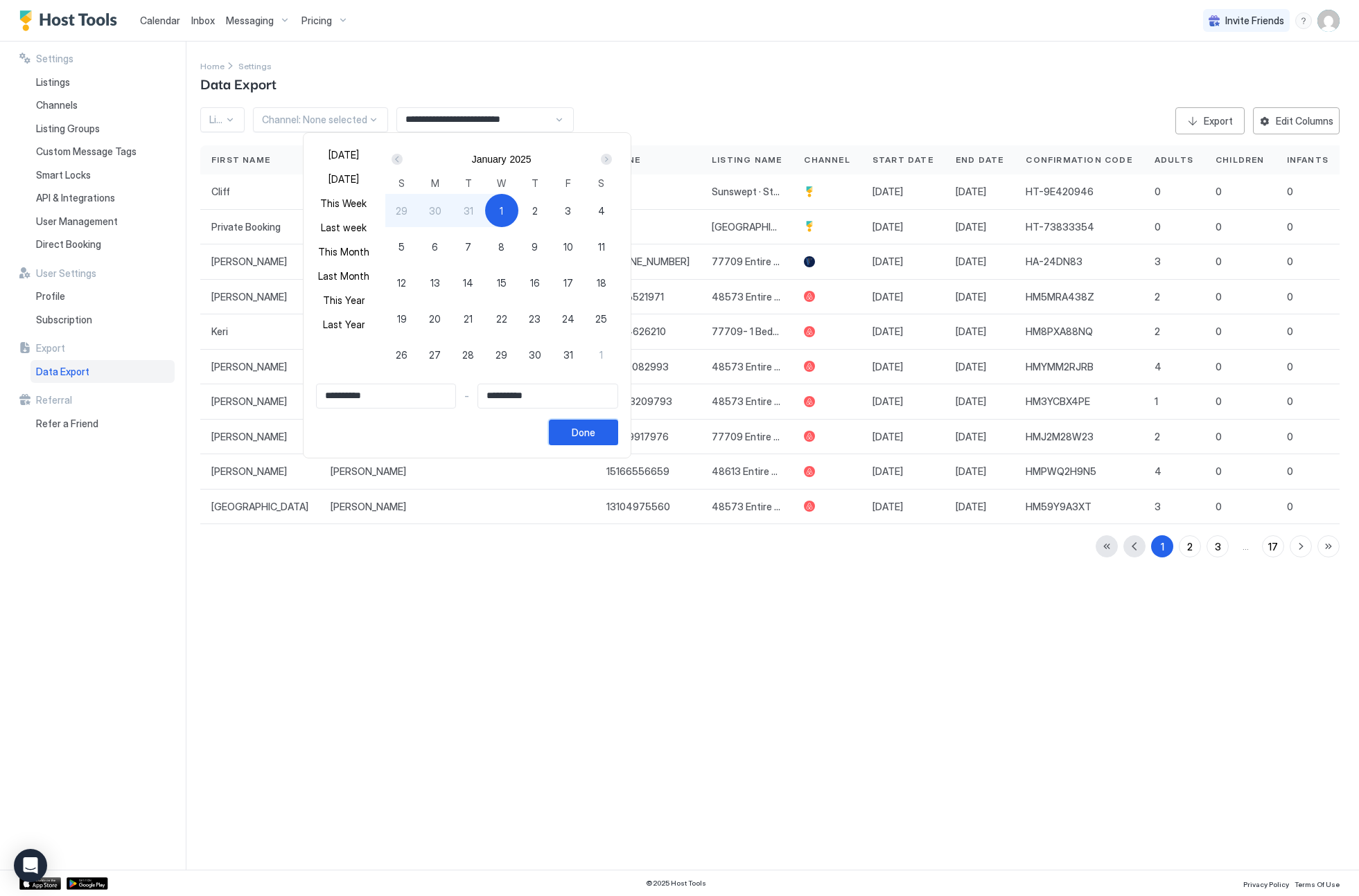
click at [595, 435] on div "Done" at bounding box center [584, 433] width 23 height 15
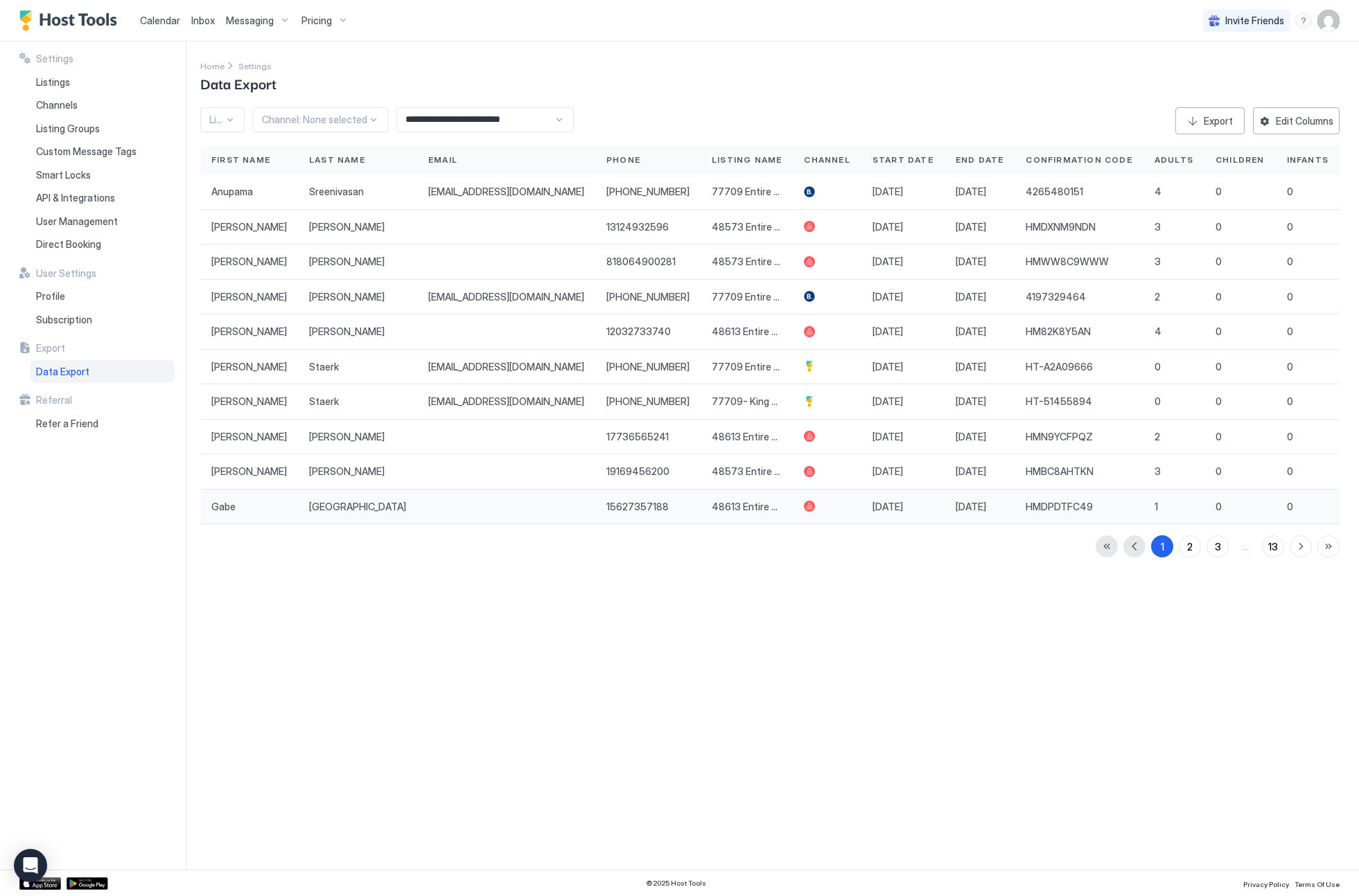
drag, startPoint x: 787, startPoint y: 515, endPoint x: 847, endPoint y: 515, distance: 60.0
click at [847, 516] on div "[PERSON_NAME] 15627357188 48613 Entire Villa [DATE] [DATE] HMDPDTFC49 1 0 0 0 5…" at bounding box center [884, 506] width 1367 height 36
click at [816, 553] on div "1 2 3 ... 13" at bounding box center [770, 546] width 1139 height 22
drag, startPoint x: 413, startPoint y: 512, endPoint x: 502, endPoint y: 519, distance: 89.3
click at [502, 519] on div at bounding box center [506, 506] width 178 height 36
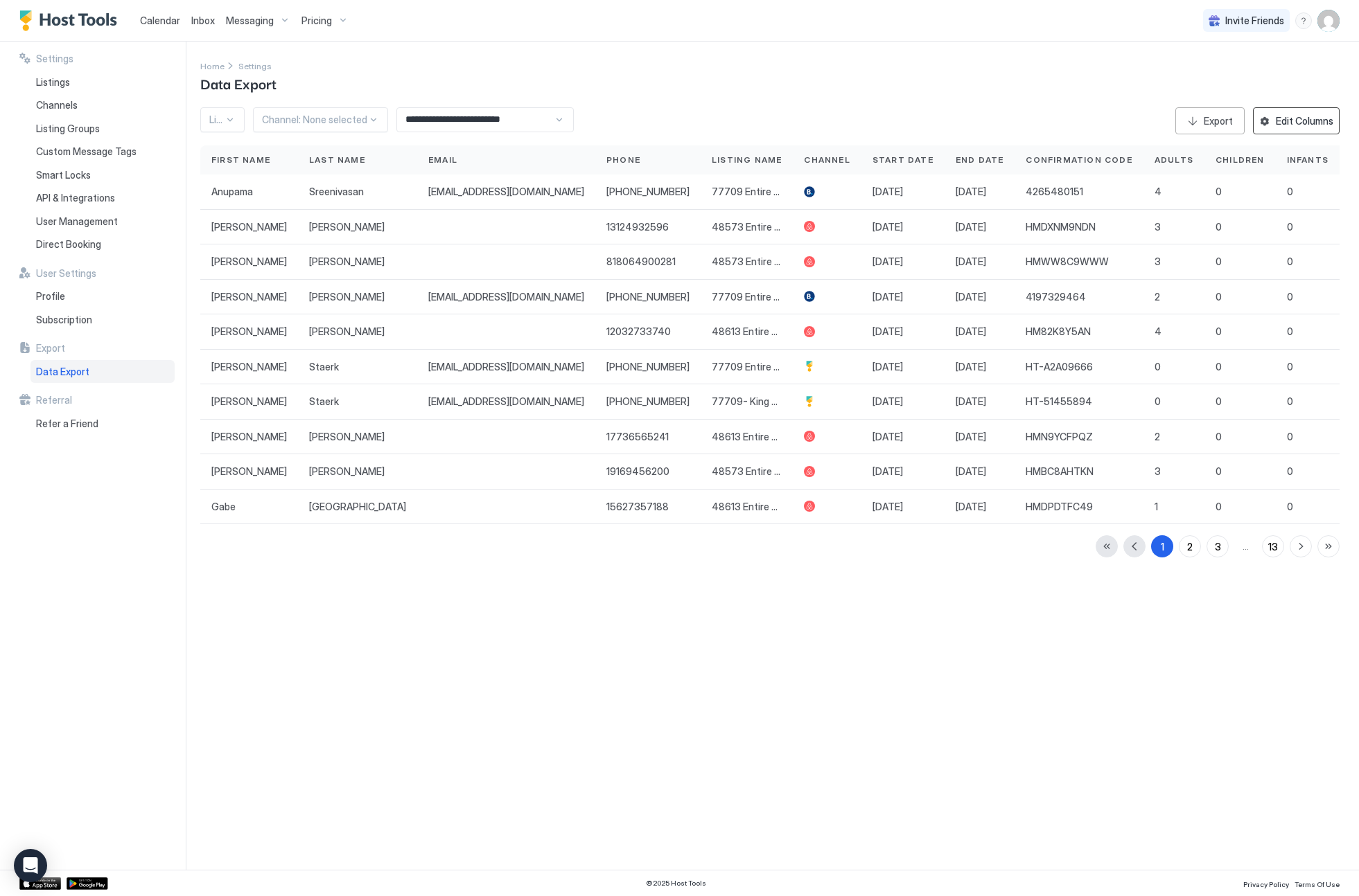
click at [1316, 124] on div "Edit Columns" at bounding box center [1304, 120] width 57 height 15
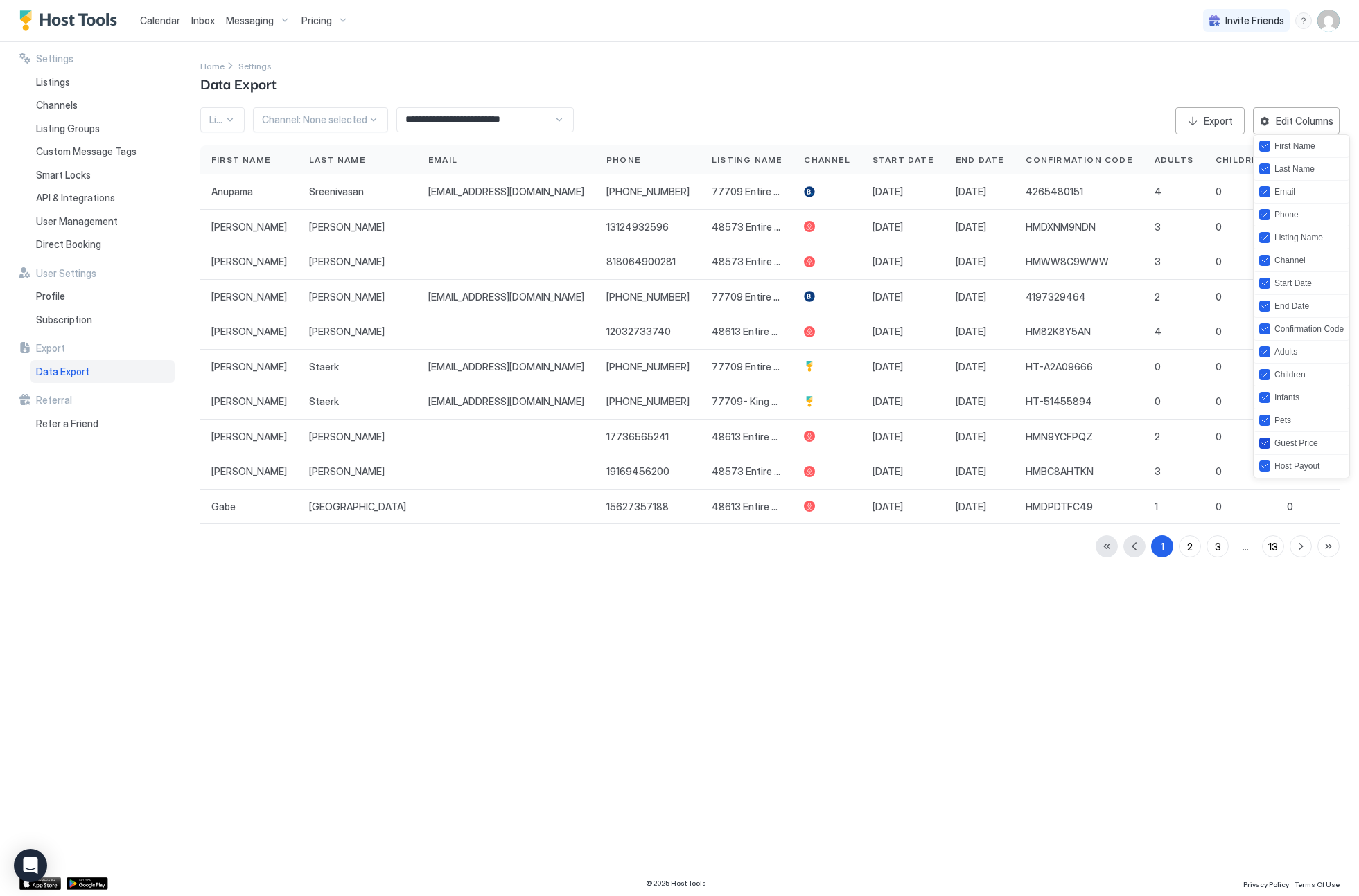
click at [1267, 443] on icon "guestPrice" at bounding box center [1264, 443] width 9 height 9
click at [1268, 420] on icon "pets" at bounding box center [1264, 420] width 9 height 9
click at [1269, 400] on icon "infants" at bounding box center [1264, 398] width 9 height 9
click at [1289, 371] on div "Children" at bounding box center [1290, 374] width 31 height 10
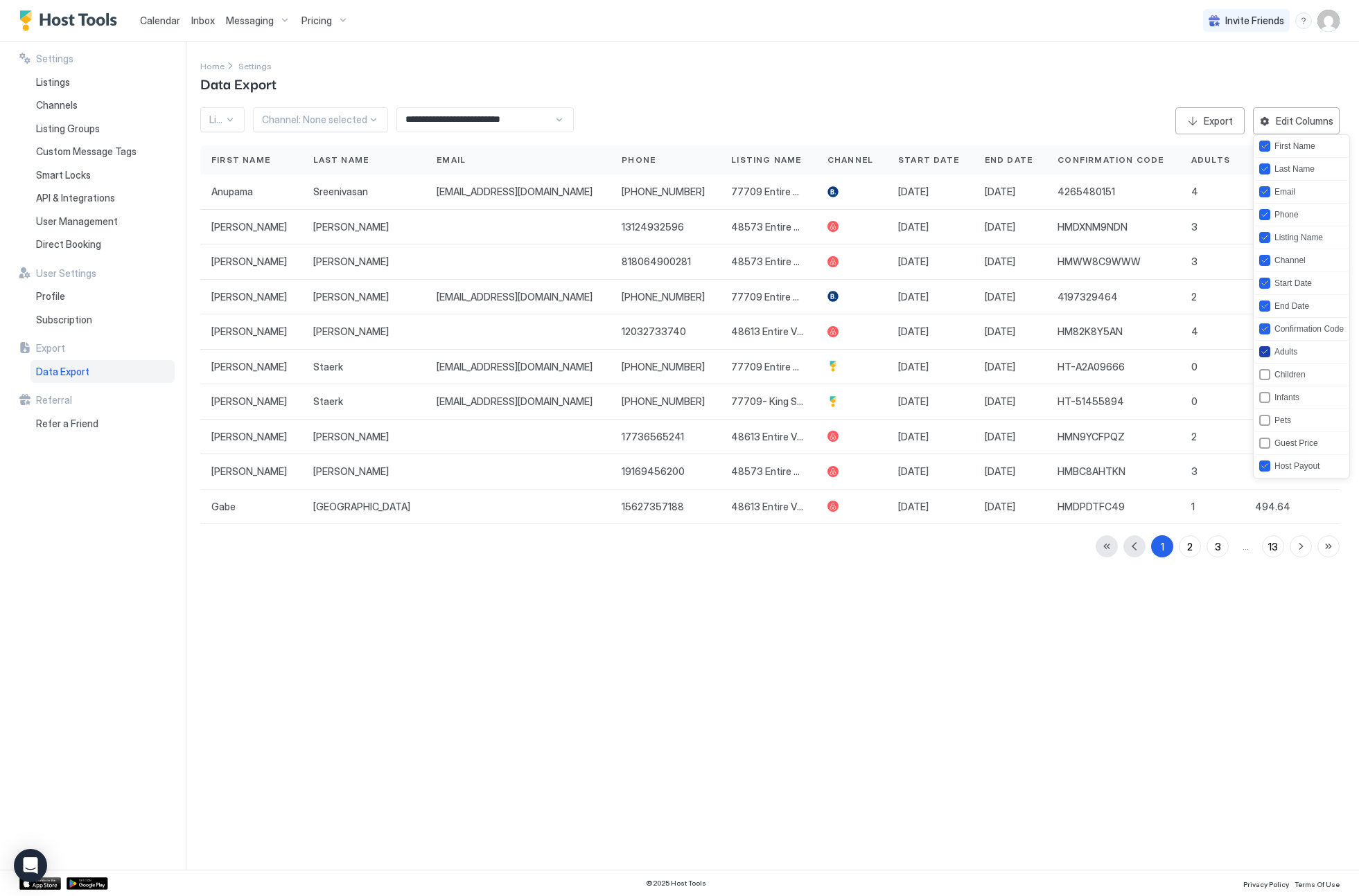
click at [1291, 349] on div "Adults" at bounding box center [1286, 352] width 23 height 10
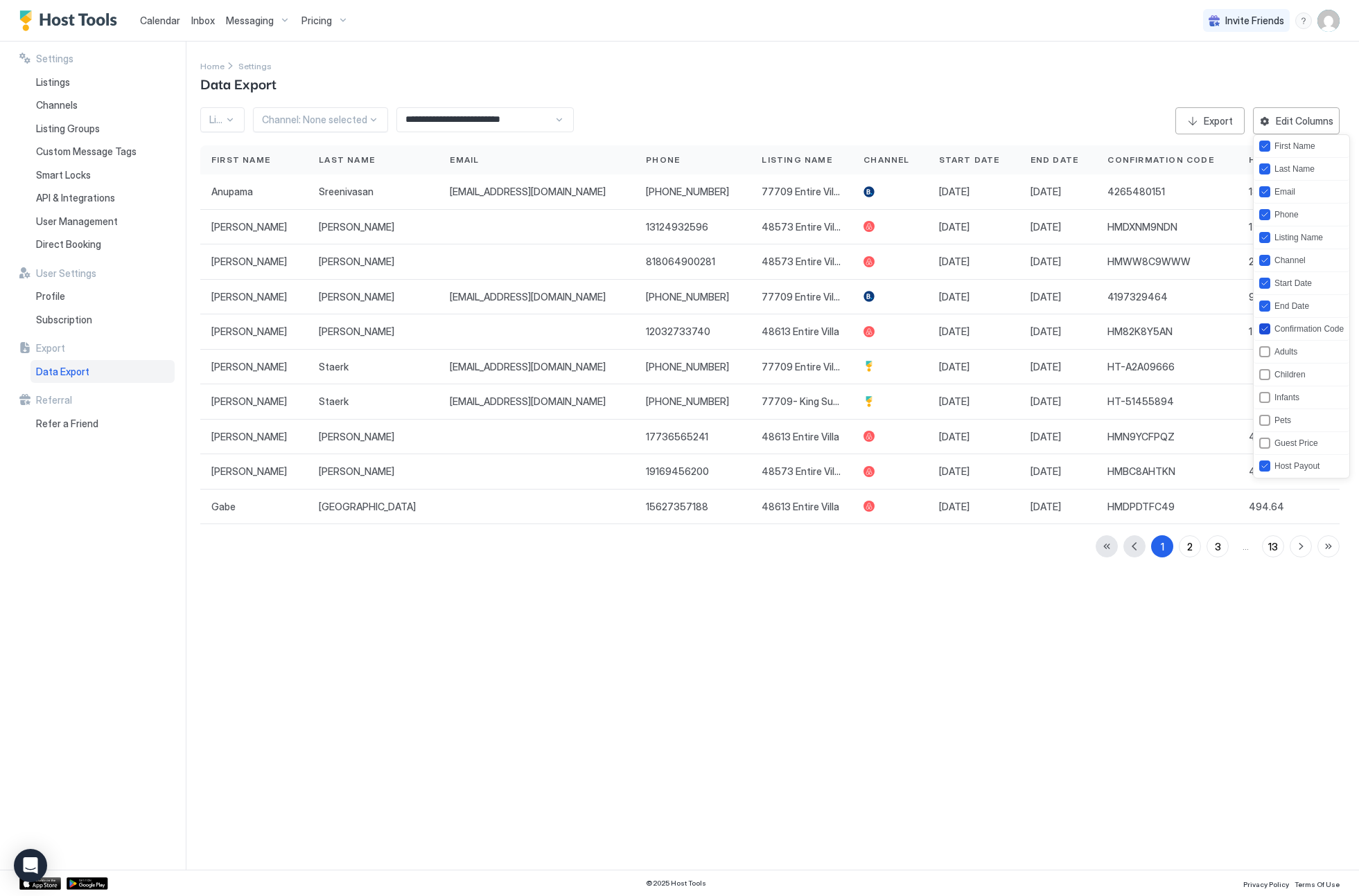
click at [1292, 328] on div "Confirmation Code" at bounding box center [1310, 329] width 70 height 10
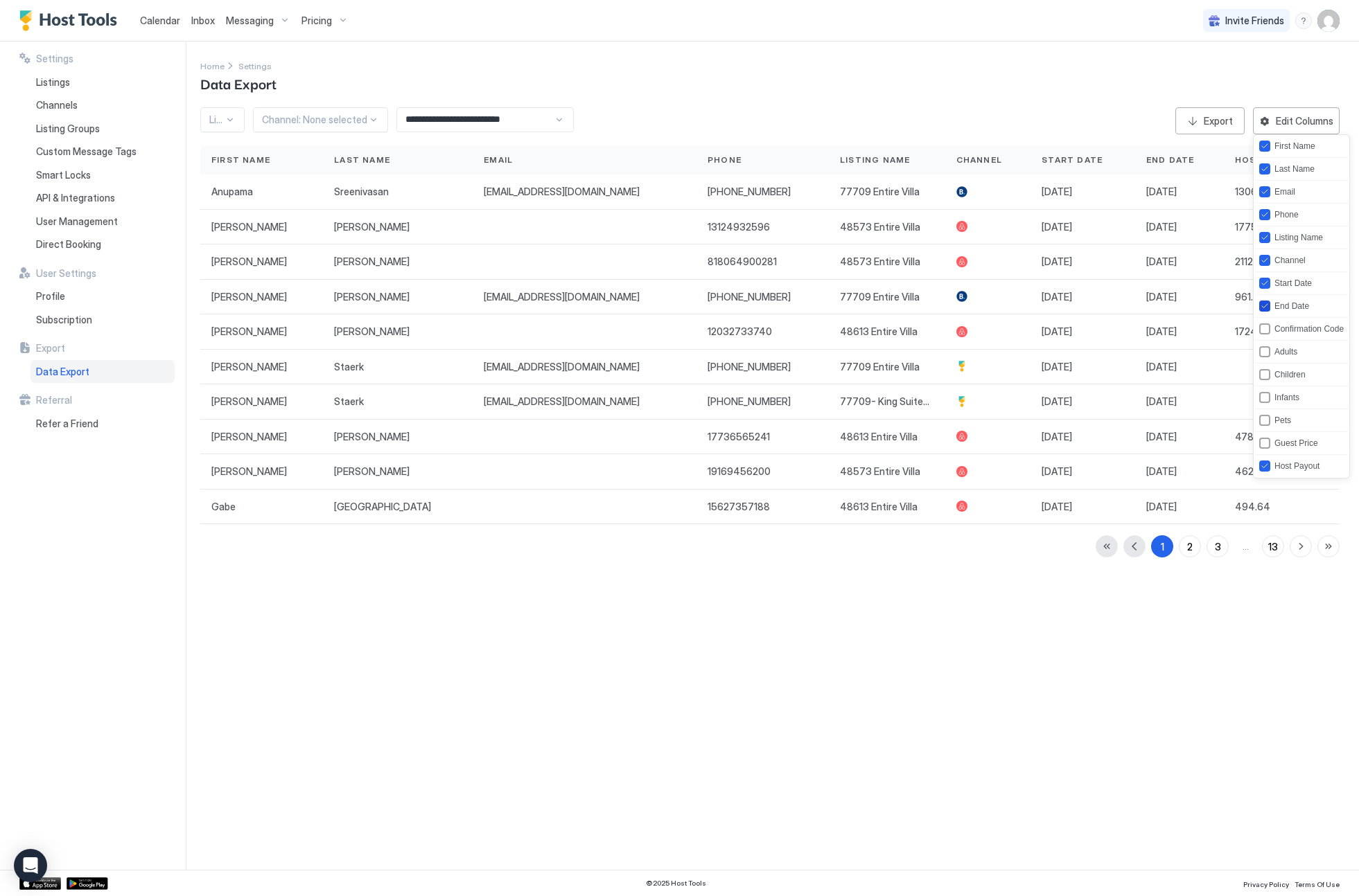
click at [1299, 308] on div "End Date" at bounding box center [1292, 306] width 35 height 10
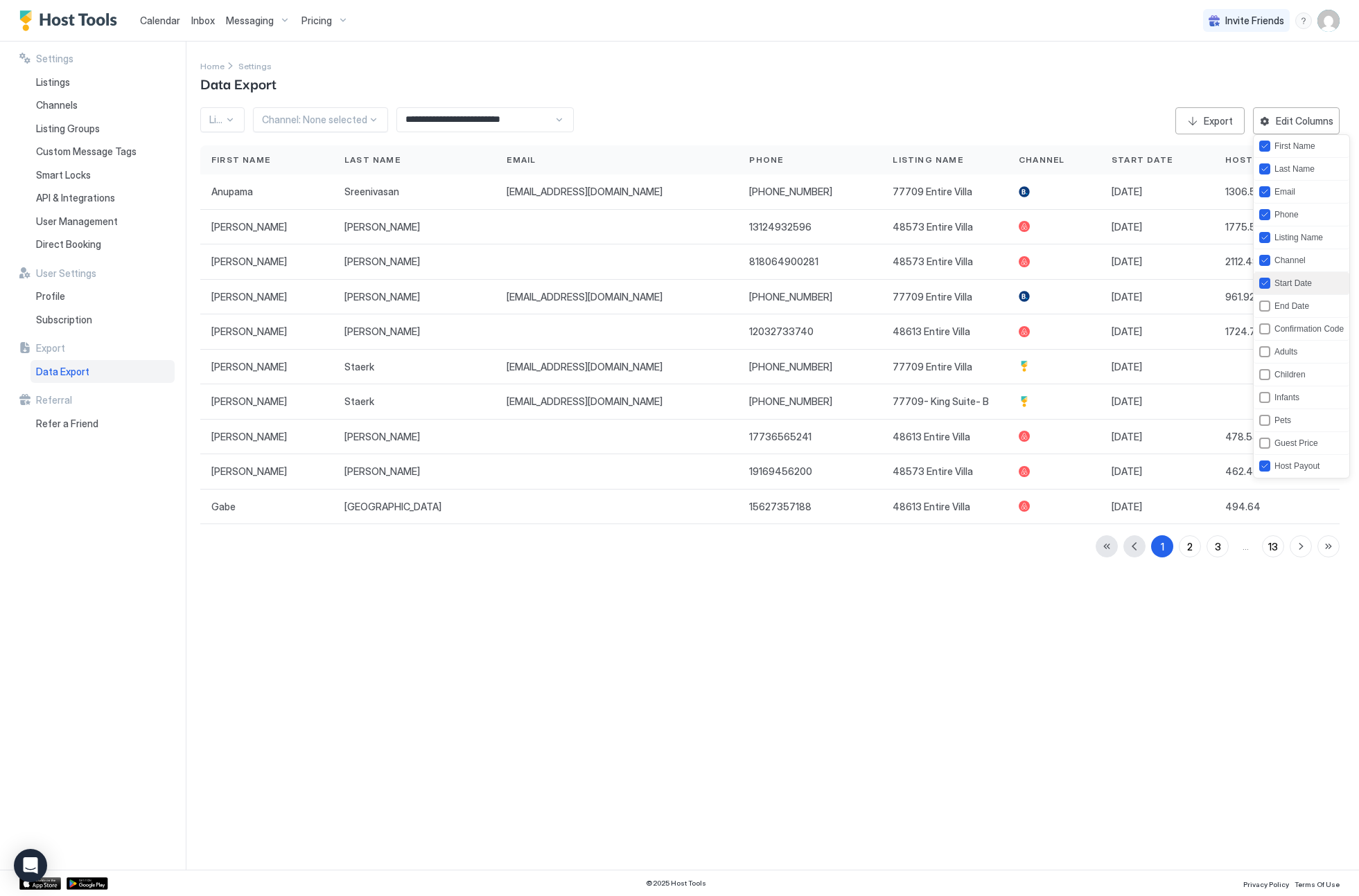
drag, startPoint x: 1316, startPoint y: 284, endPoint x: 1312, endPoint y: 277, distance: 8.1
click at [1316, 284] on div "Start Date" at bounding box center [1301, 284] width 96 height 23
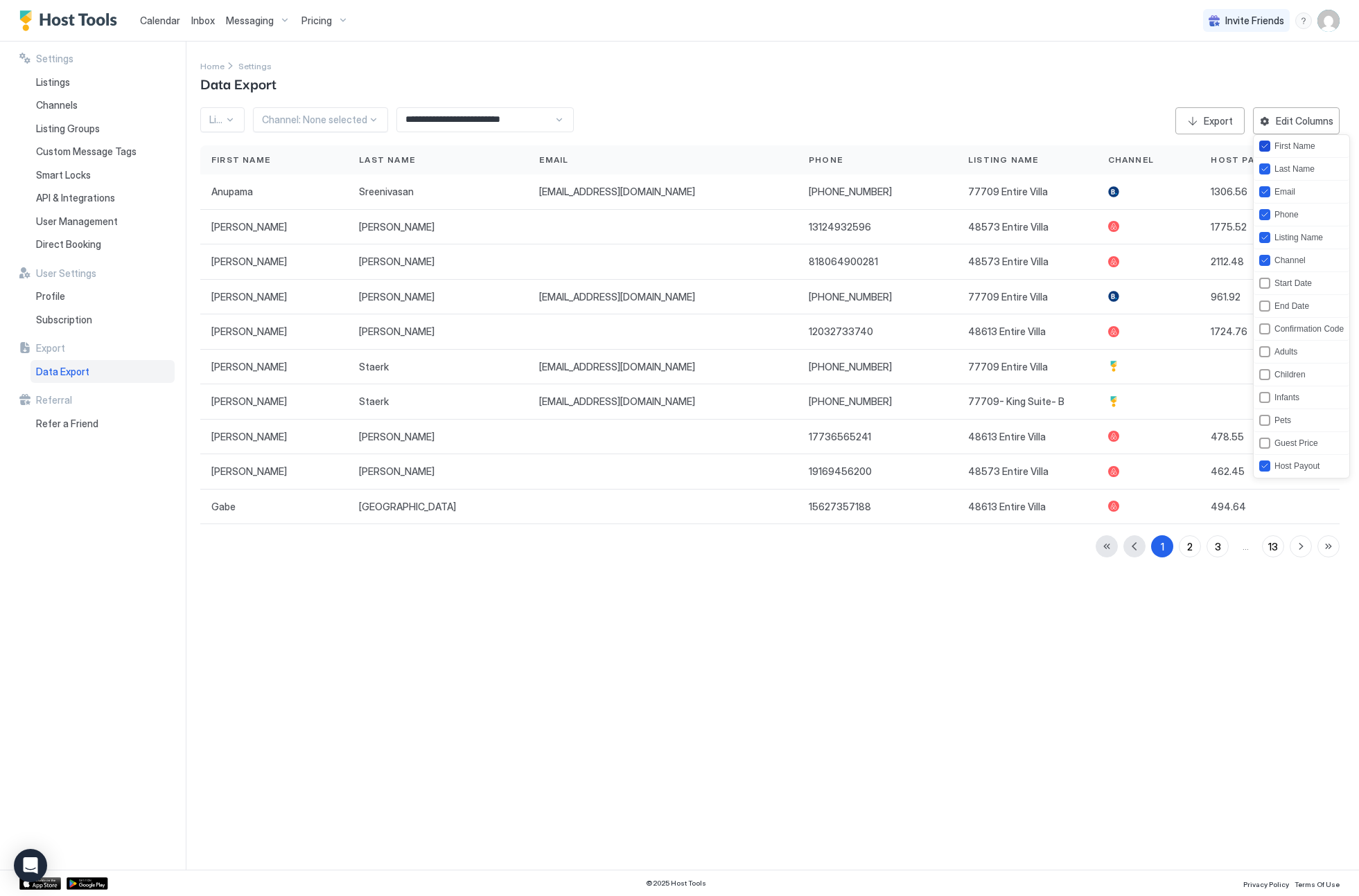
click at [1311, 145] on div "First Name" at bounding box center [1295, 146] width 41 height 10
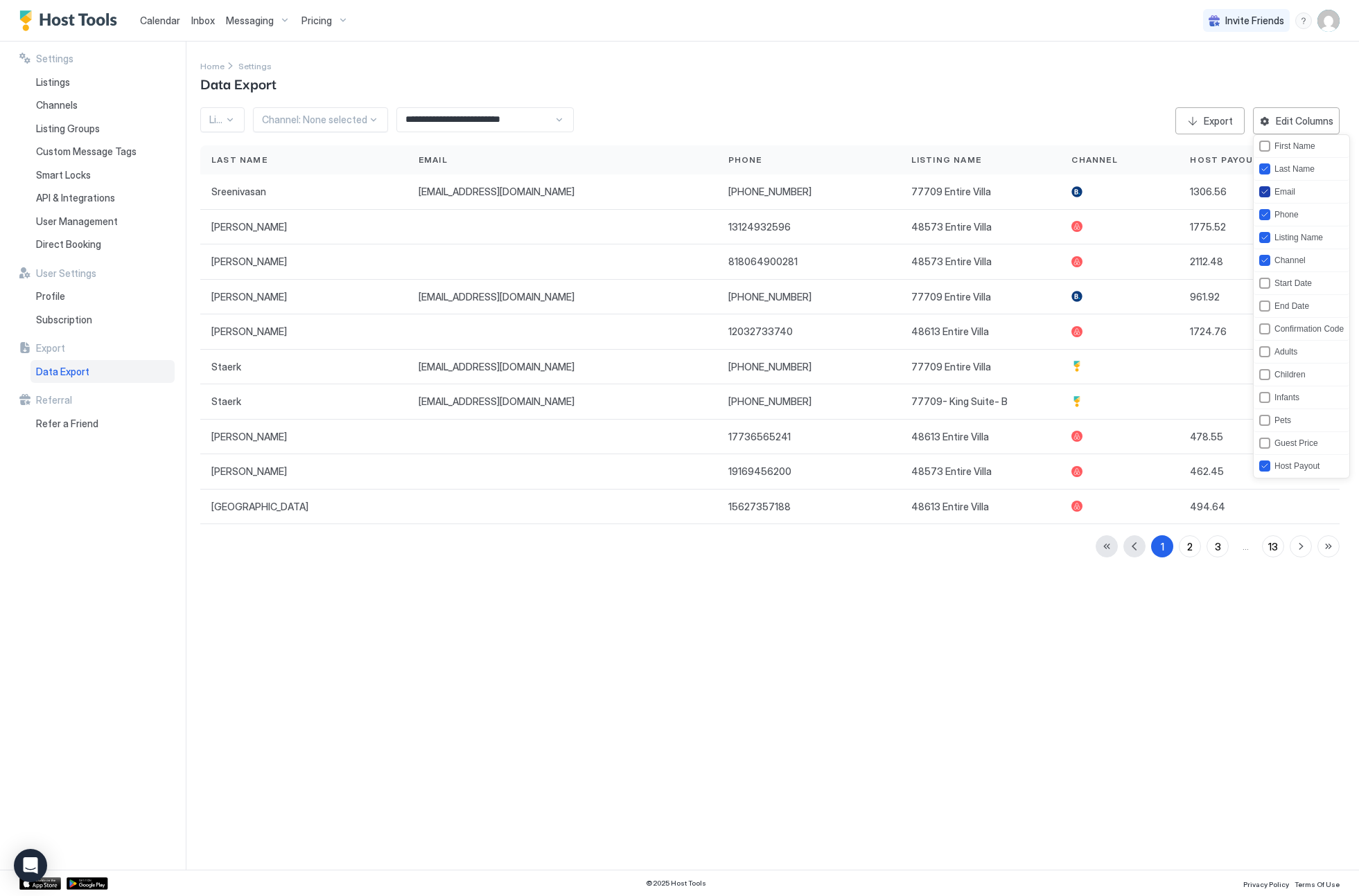
drag, startPoint x: 1297, startPoint y: 193, endPoint x: 1294, endPoint y: 205, distance: 12.4
click at [1295, 194] on div "Email" at bounding box center [1284, 192] width 20 height 10
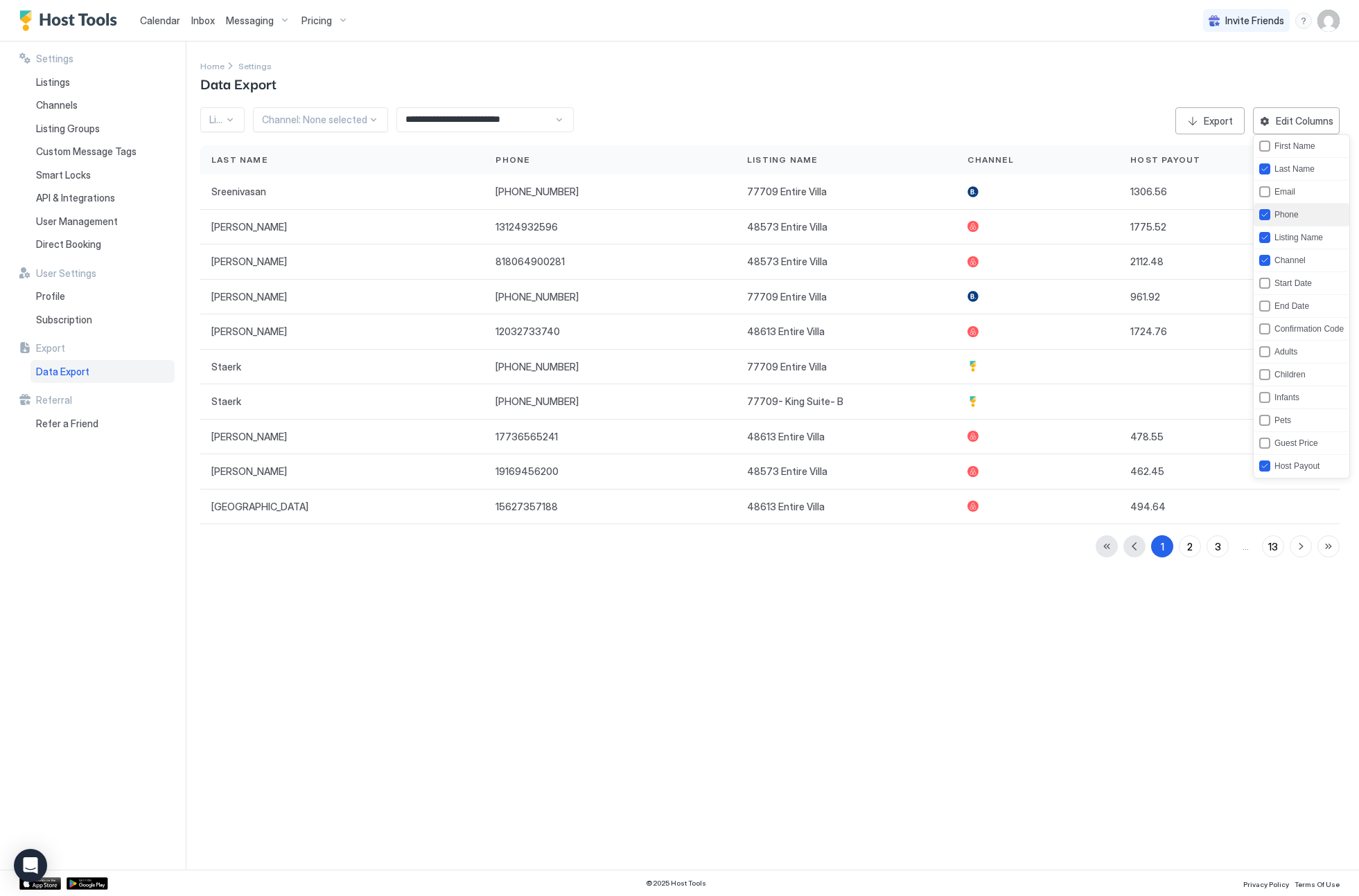
click at [1294, 221] on div "Phone" at bounding box center [1301, 215] width 96 height 23
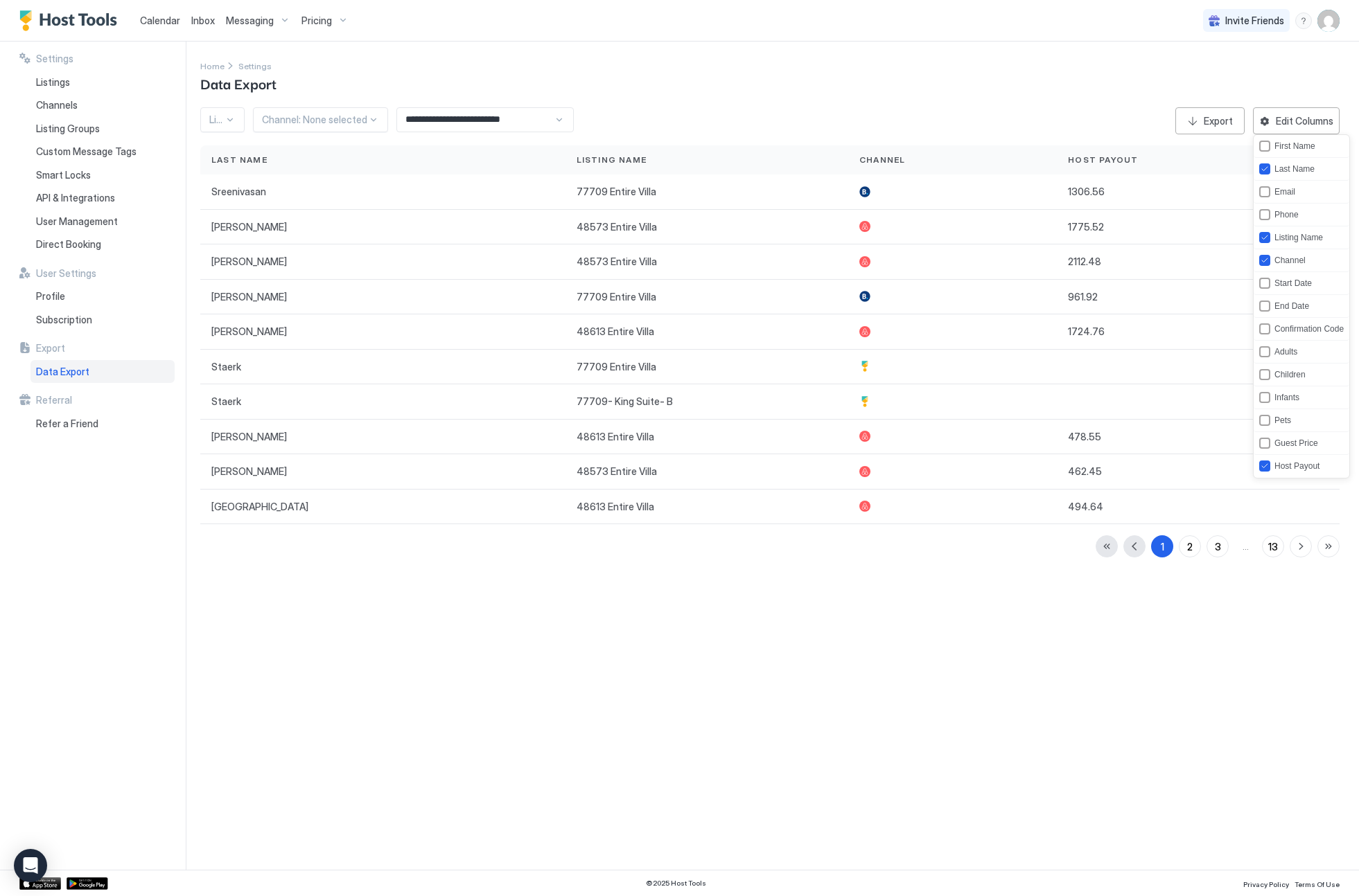
click at [1208, 120] on div at bounding box center [680, 448] width 1359 height 896
click at [1215, 126] on div "Export" at bounding box center [1219, 120] width 29 height 15
click at [1324, 124] on div "Edit Columns" at bounding box center [1304, 120] width 57 height 15
